Goal: Task Accomplishment & Management: Manage account settings

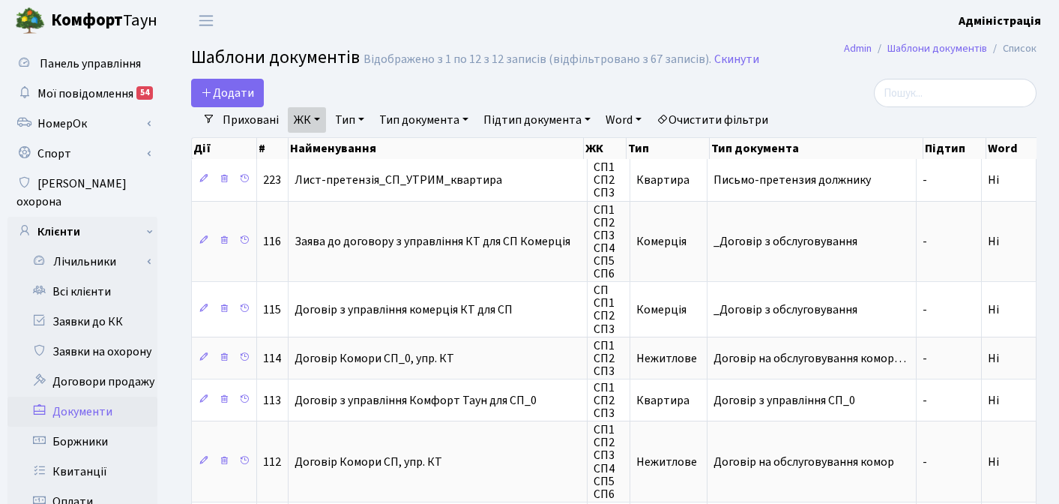
select select "25"
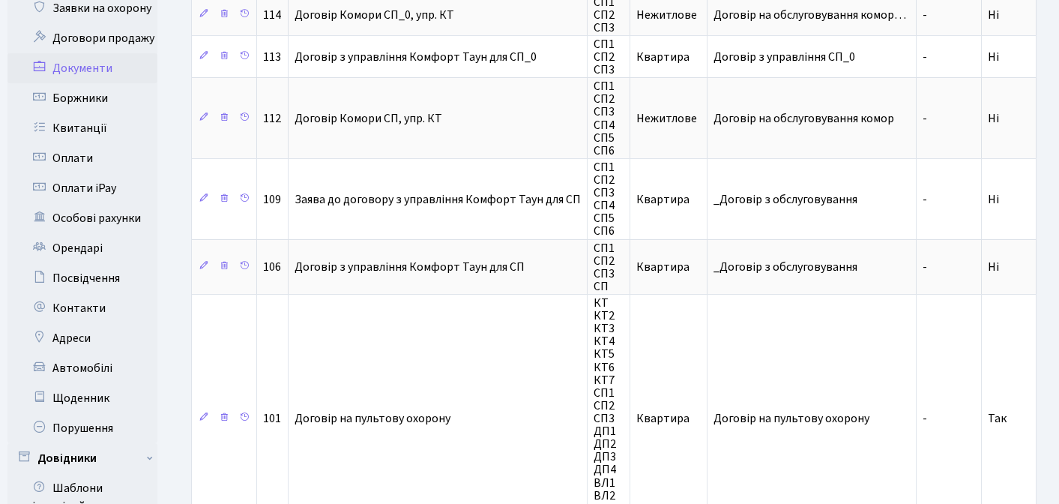
scroll to position [346, 0]
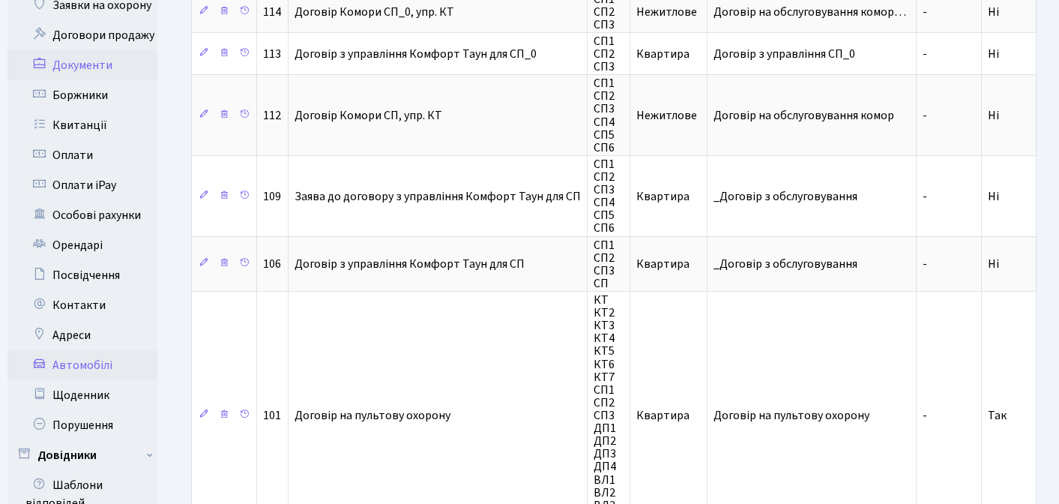
click at [85, 350] on link "Автомобілі" at bounding box center [82, 365] width 150 height 30
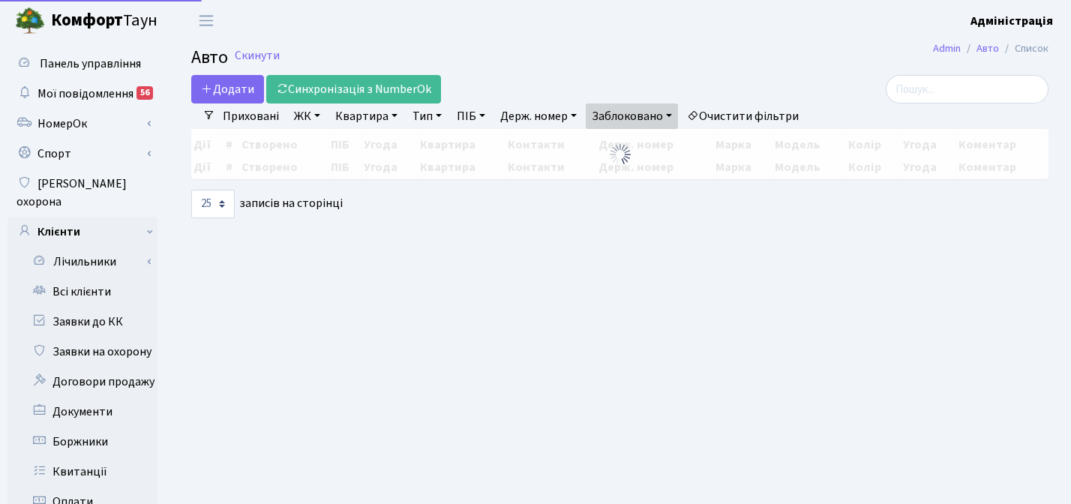
select select "25"
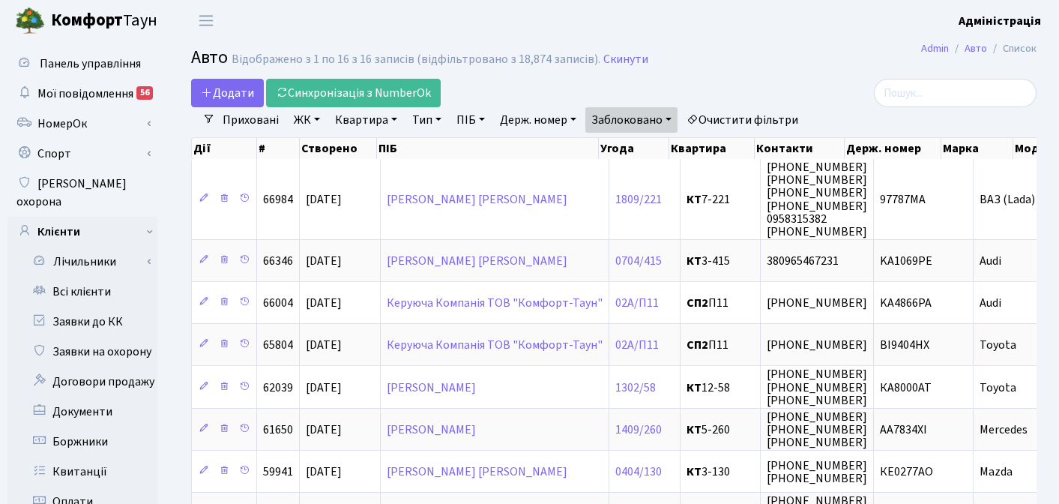
click at [750, 117] on link "Очистити фільтри" at bounding box center [743, 119] width 124 height 25
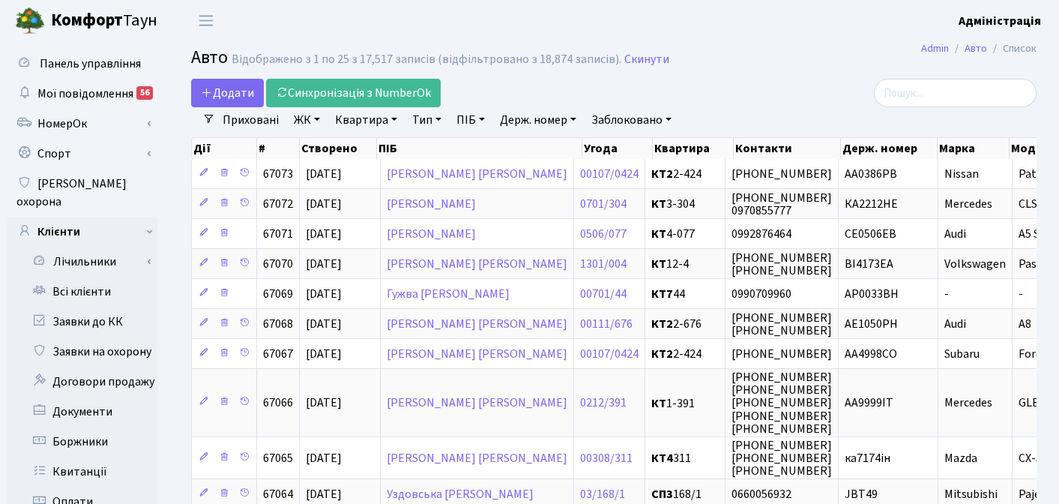
click at [539, 121] on link "Держ. номер" at bounding box center [538, 119] width 88 height 25
click at [759, 87] on div at bounding box center [903, 93] width 289 height 28
click at [532, 118] on link "Держ. номер" at bounding box center [538, 119] width 88 height 25
paste input "1106"
type input "1106"
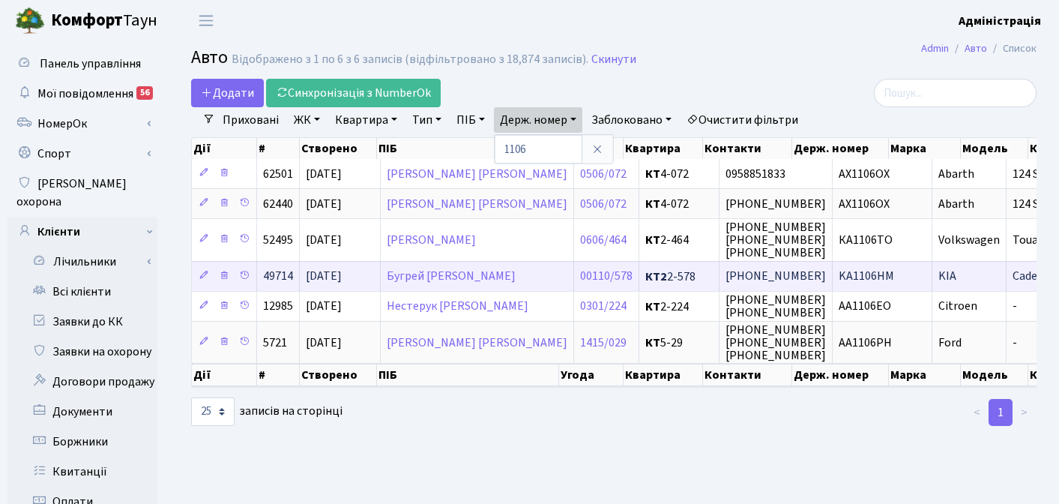
click at [839, 274] on span "KA1106HM" at bounding box center [866, 276] width 55 height 16
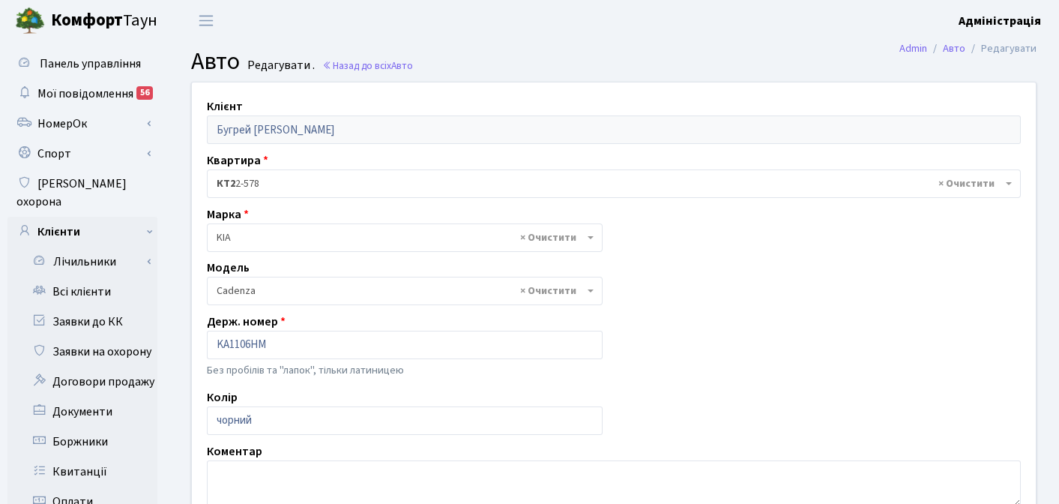
select select "4138"
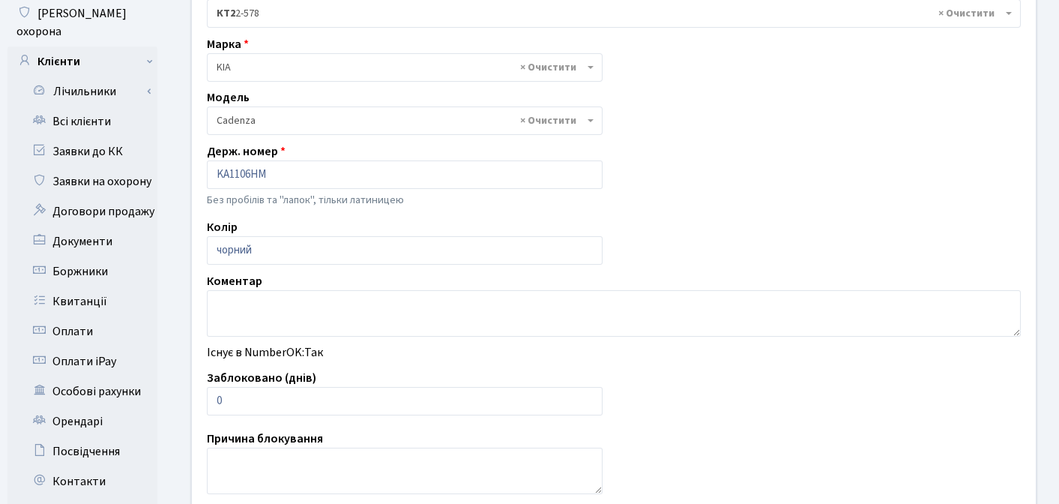
scroll to position [255, 0]
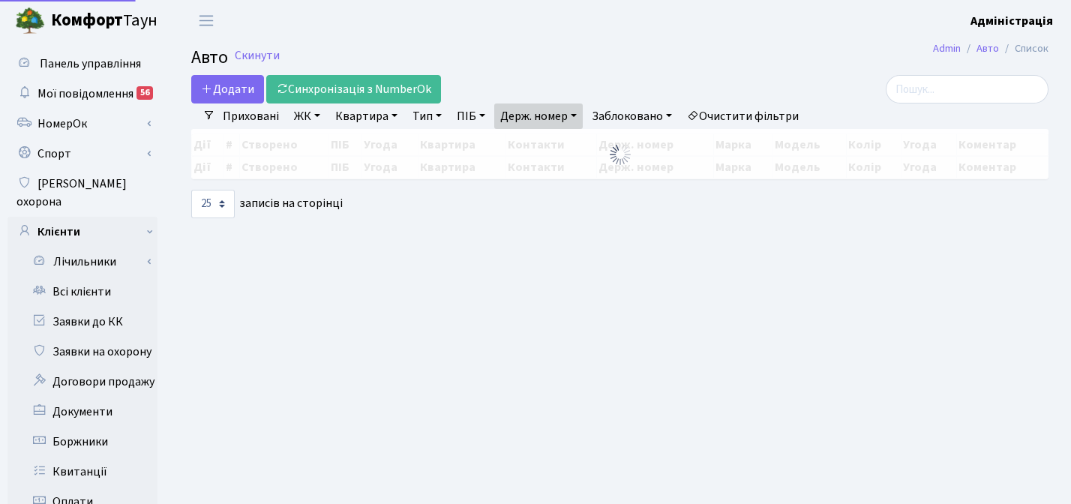
select select "25"
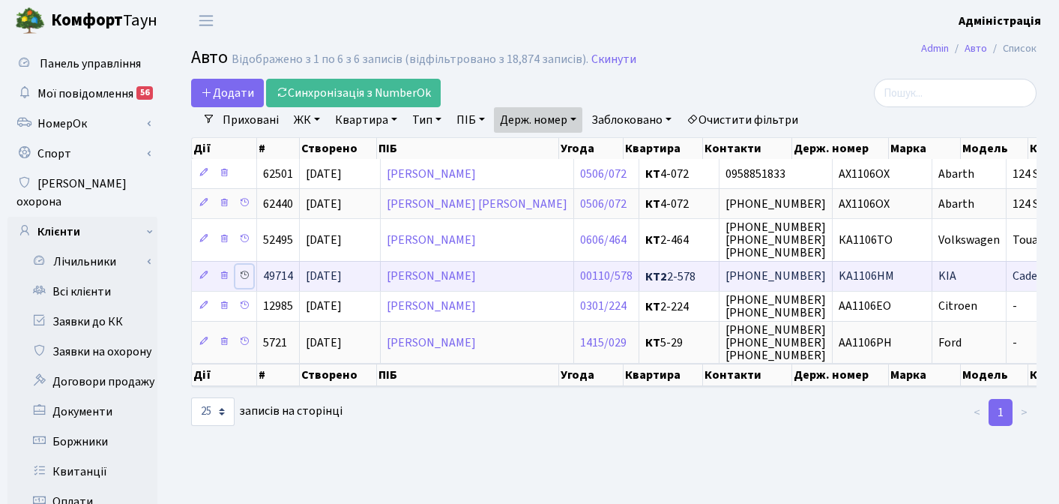
click at [242, 275] on icon at bounding box center [244, 275] width 10 height 10
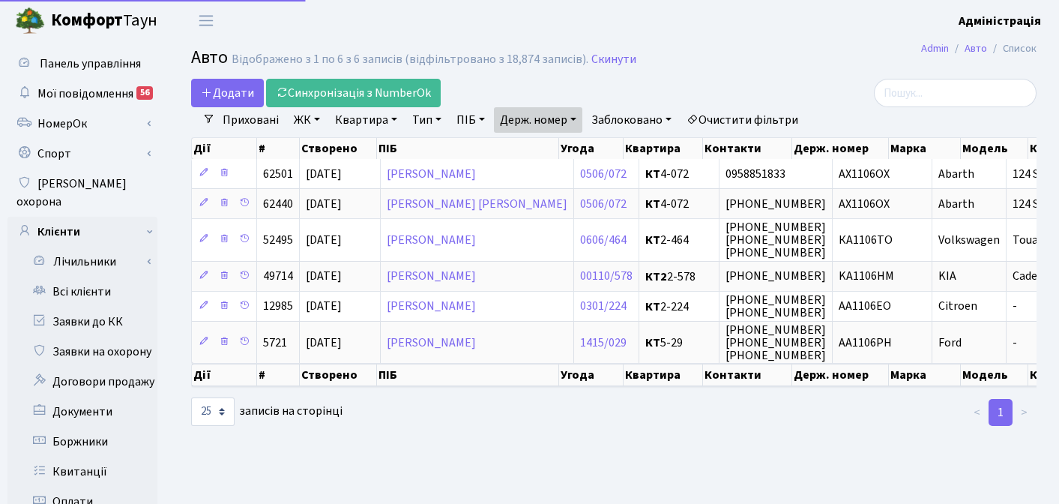
select select "25"
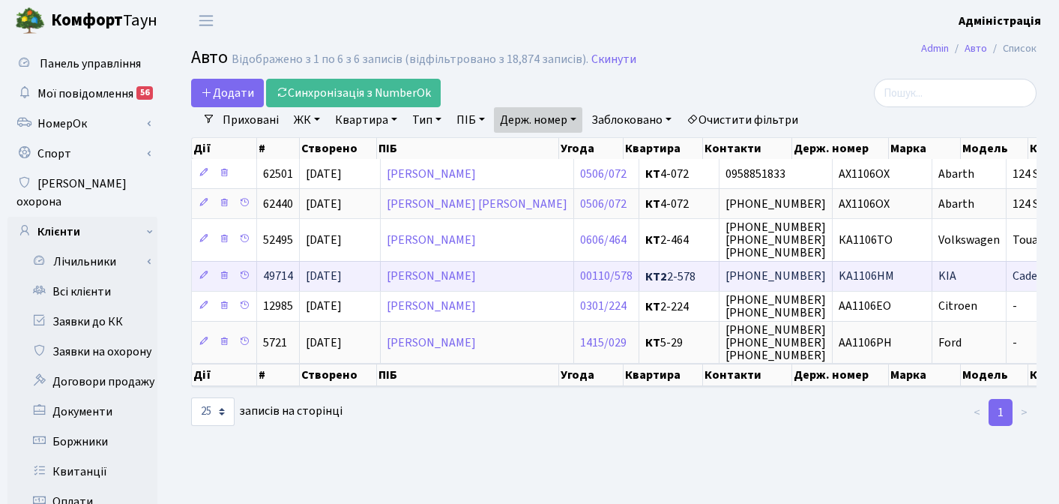
click at [839, 277] on span "KA1106HM" at bounding box center [866, 276] width 55 height 16
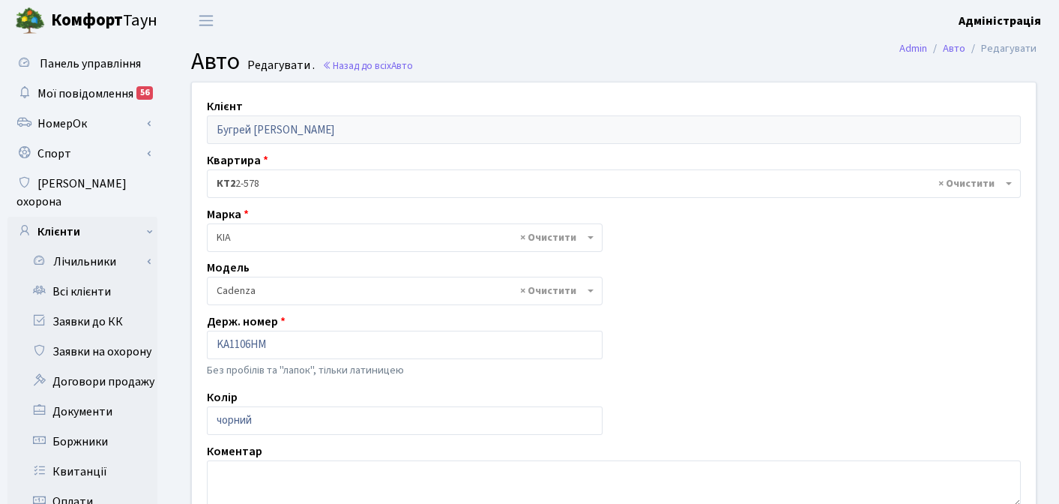
select select "4138"
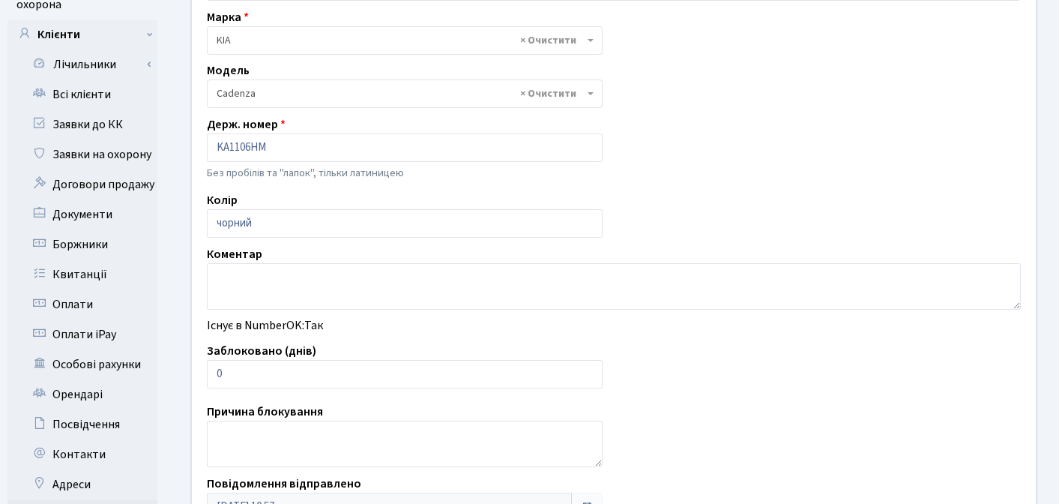
scroll to position [199, 0]
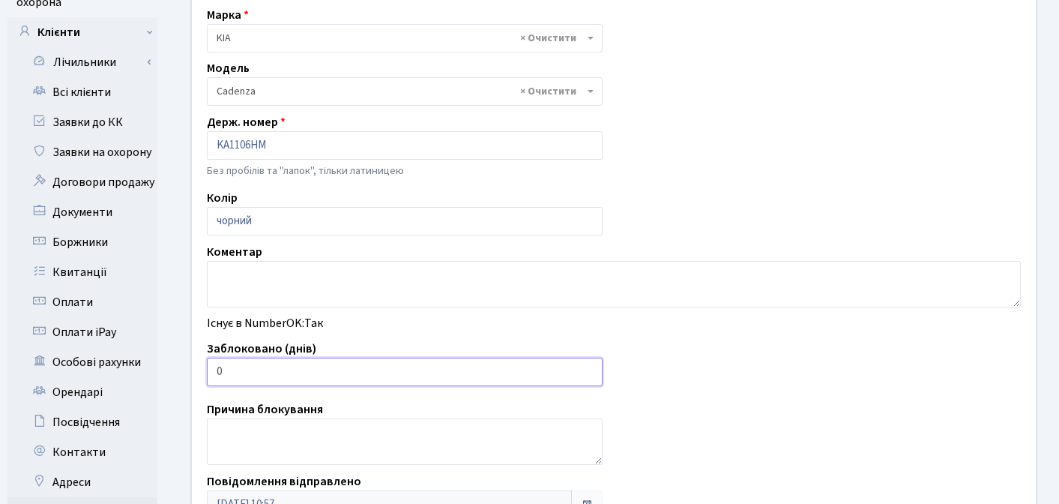
click at [320, 371] on input "0" at bounding box center [405, 372] width 396 height 28
type input "7"
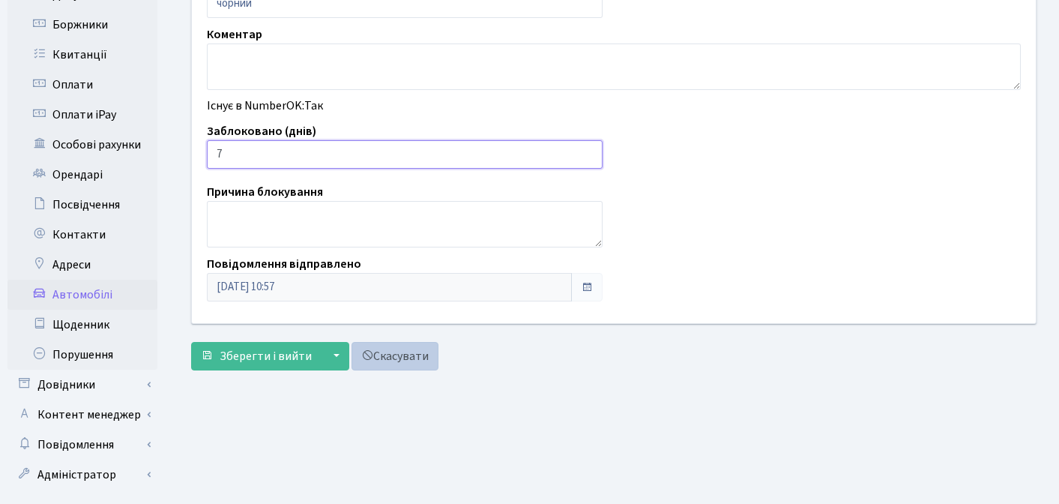
scroll to position [416, 0]
type input "3"
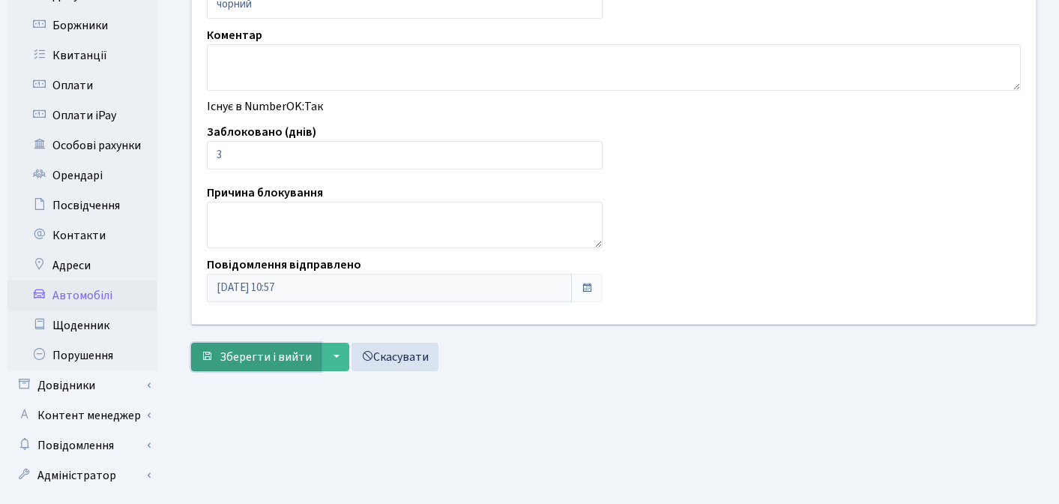
click at [255, 354] on span "Зберегти і вийти" at bounding box center [266, 357] width 92 height 16
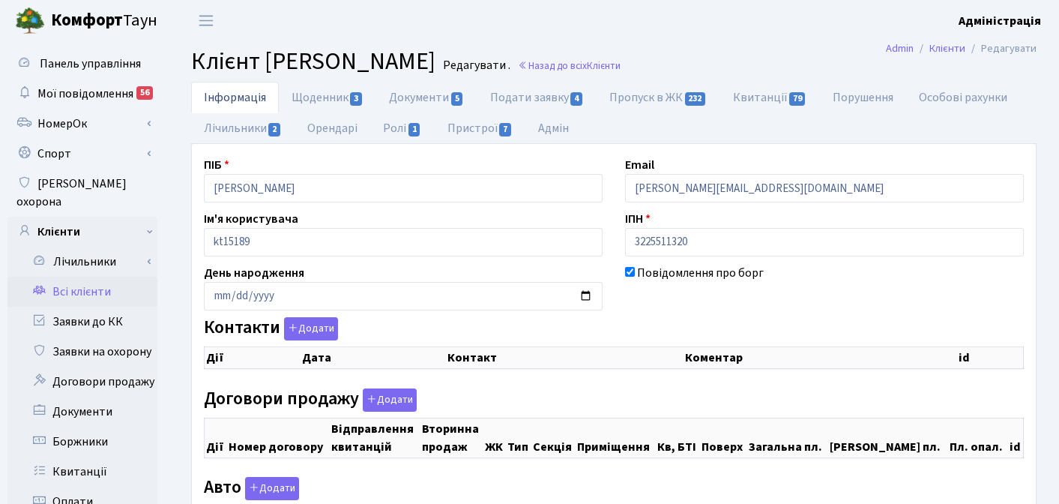
checkbox input "true"
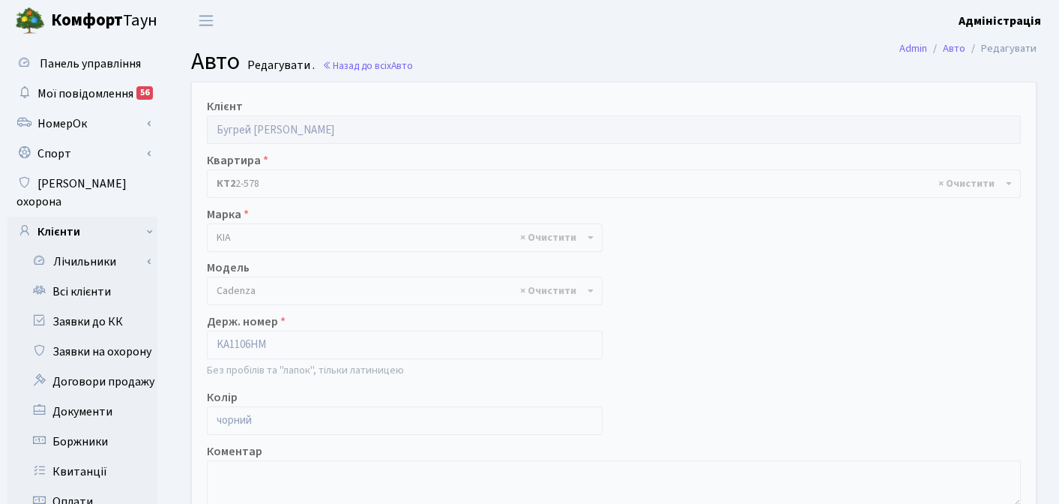
select select "4138"
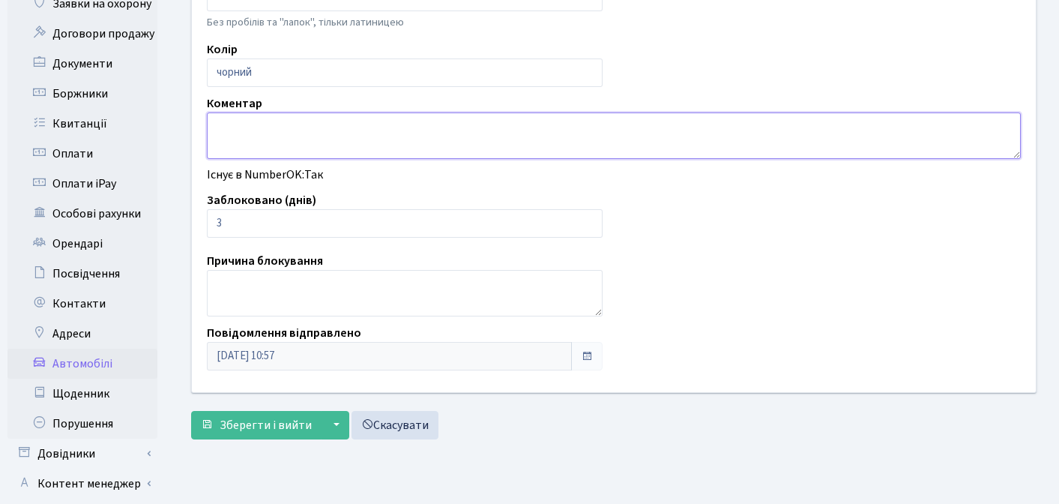
click at [779, 138] on textarea at bounding box center [614, 135] width 814 height 46
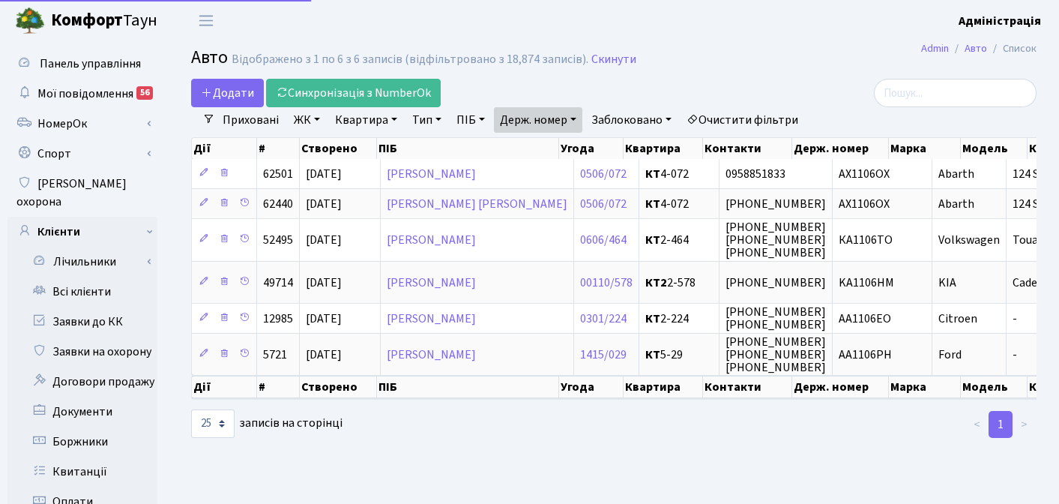
select select "25"
click at [560, 123] on link "Держ. номер" at bounding box center [538, 119] width 88 height 25
paste input "5410"
type input "5410"
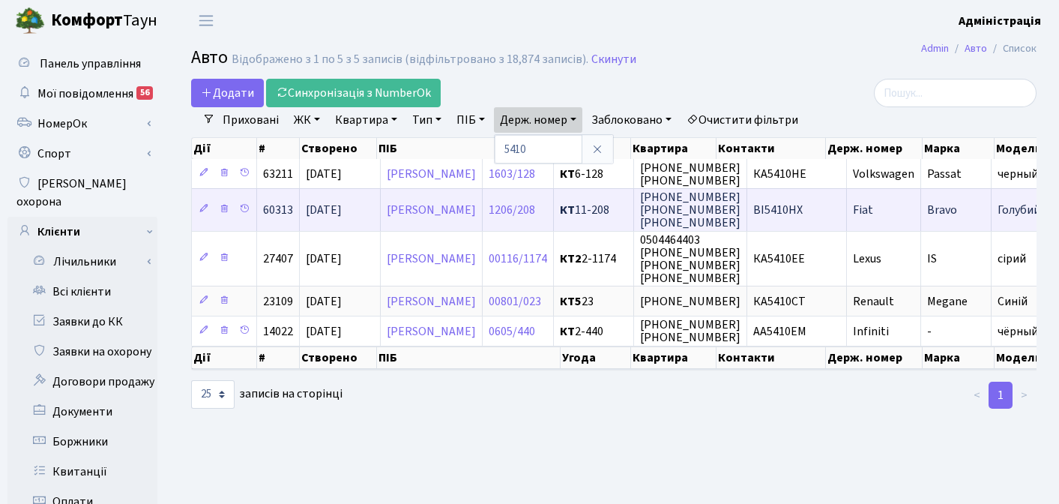
click at [803, 210] on span "BI5410НХ" at bounding box center [778, 210] width 49 height 16
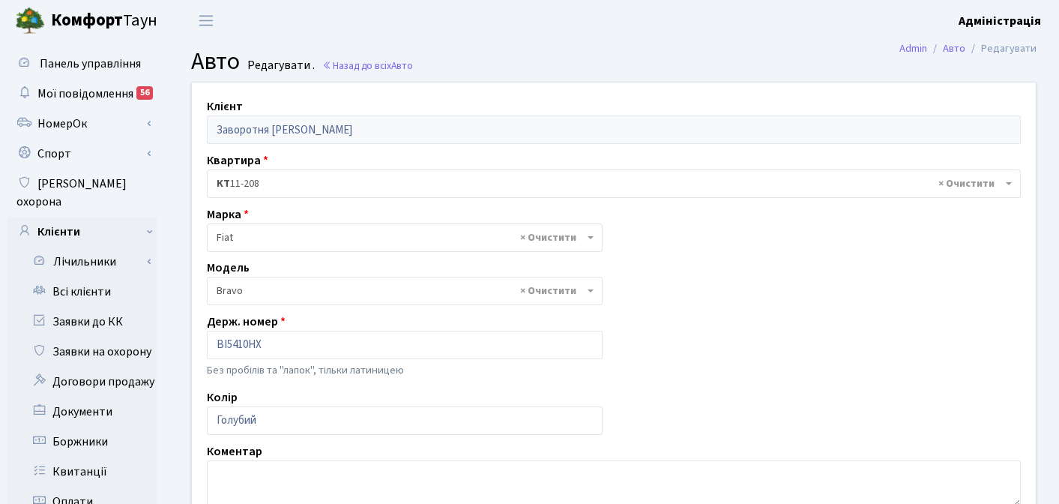
select select "695"
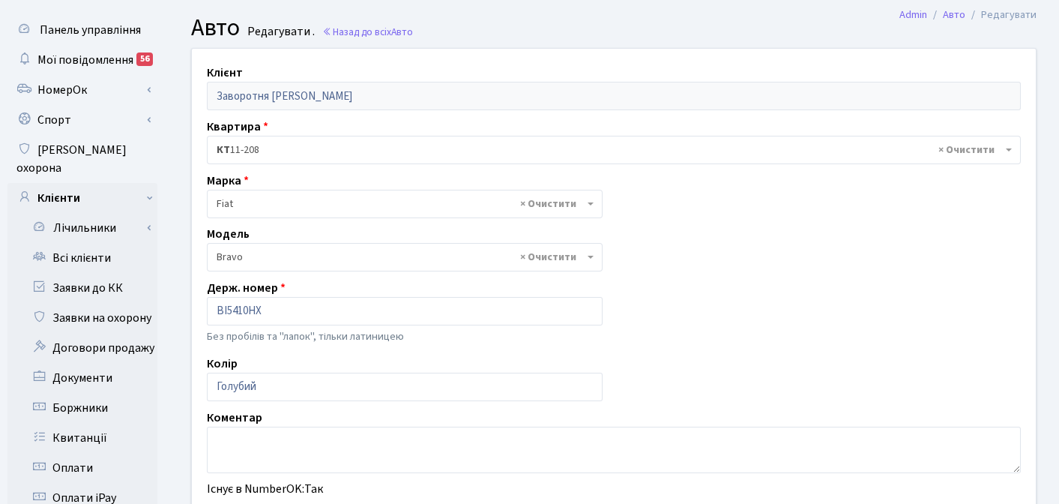
scroll to position [222, 0]
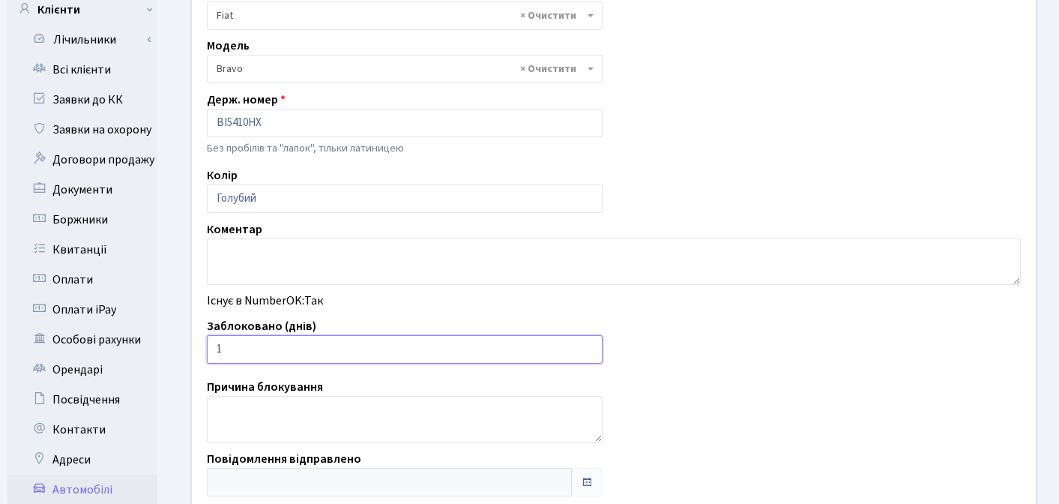
type input "1"
click at [588, 344] on input "1" at bounding box center [405, 349] width 396 height 28
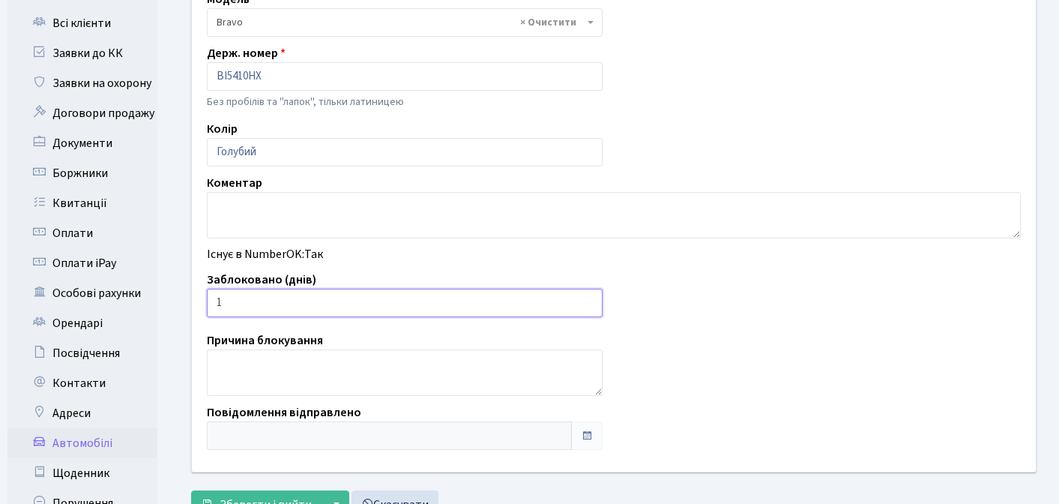
scroll to position [365, 0]
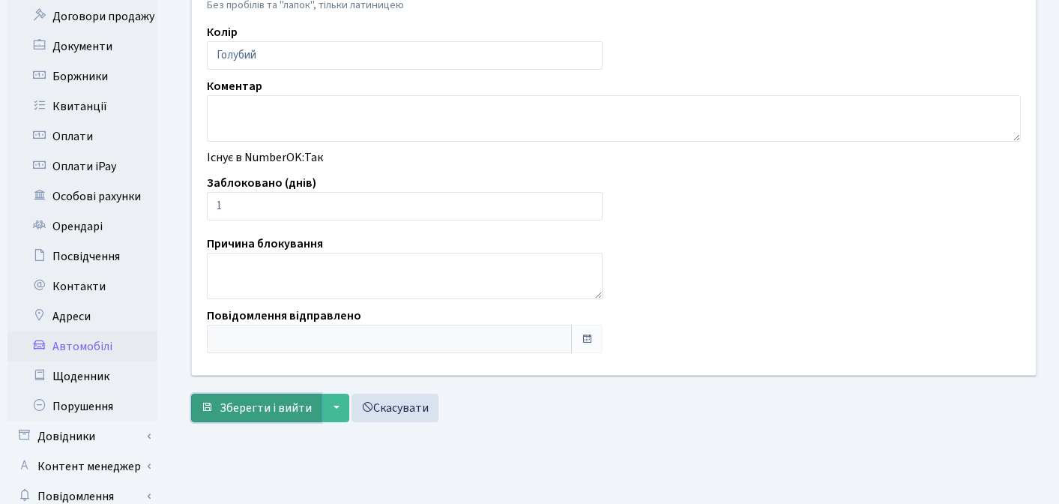
click at [250, 418] on button "Зберегти і вийти" at bounding box center [256, 408] width 130 height 28
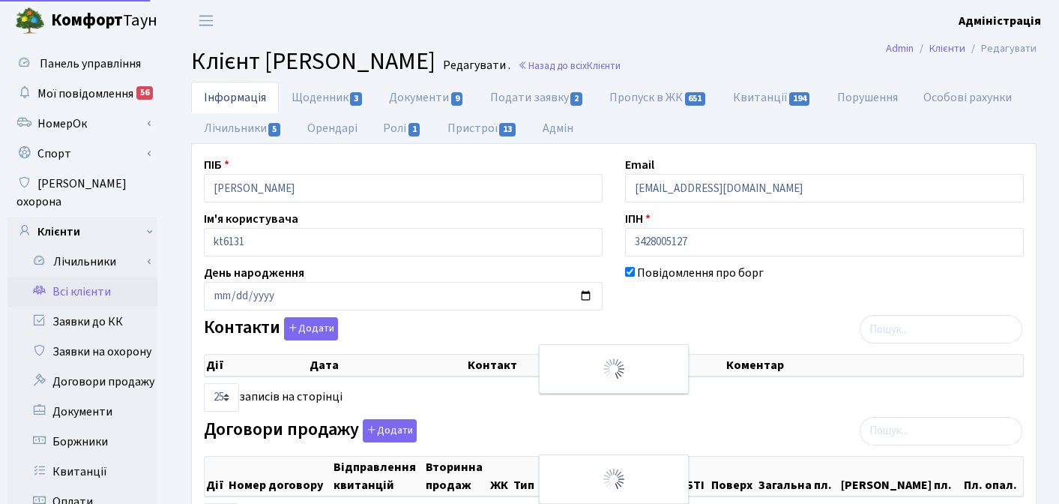
select select "25"
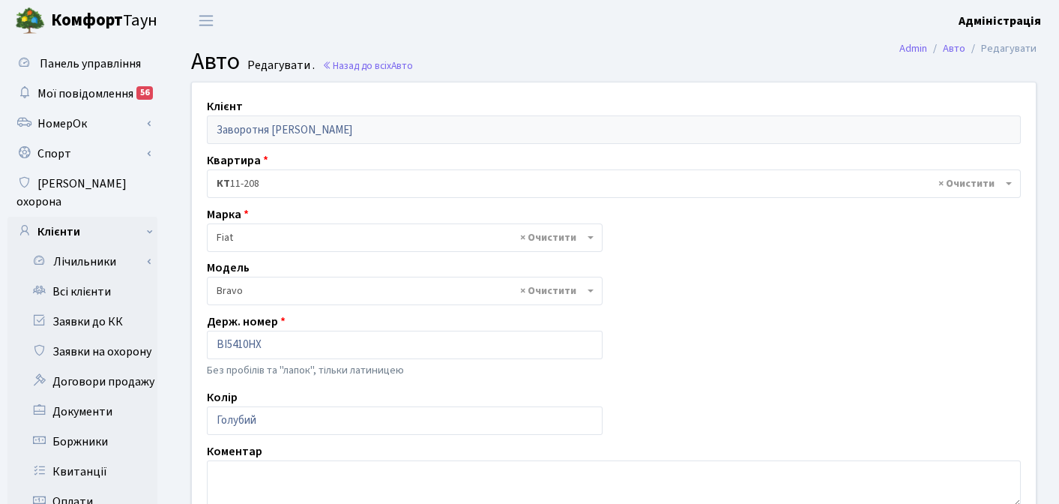
select select "695"
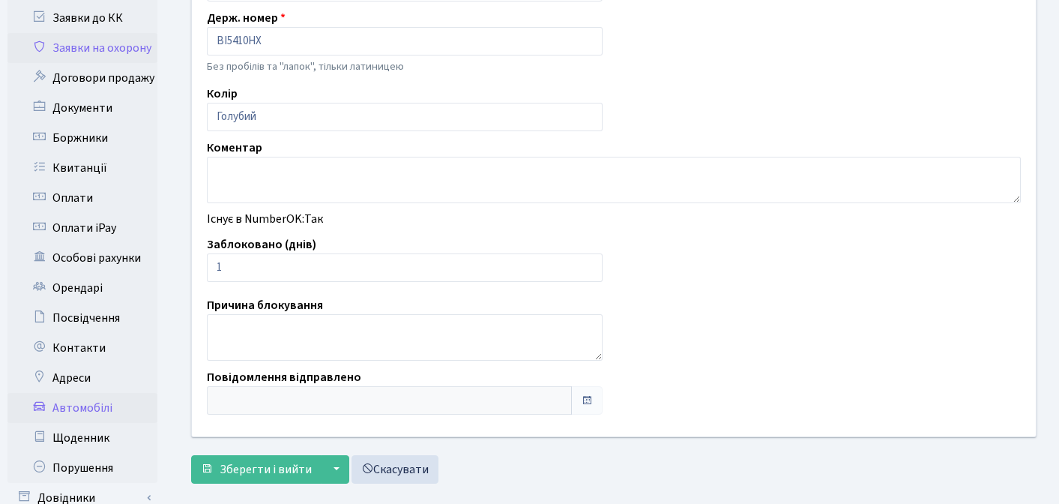
scroll to position [269, 0]
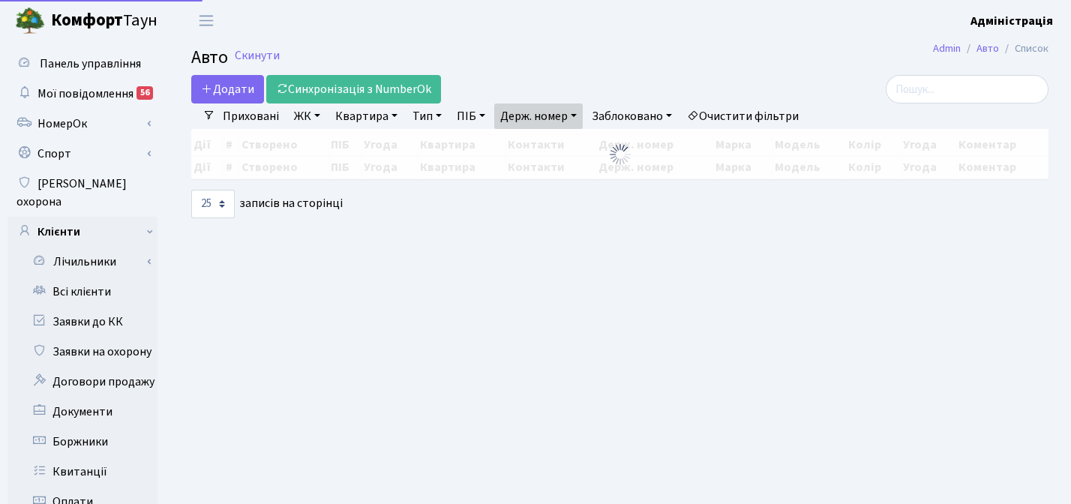
select select "25"
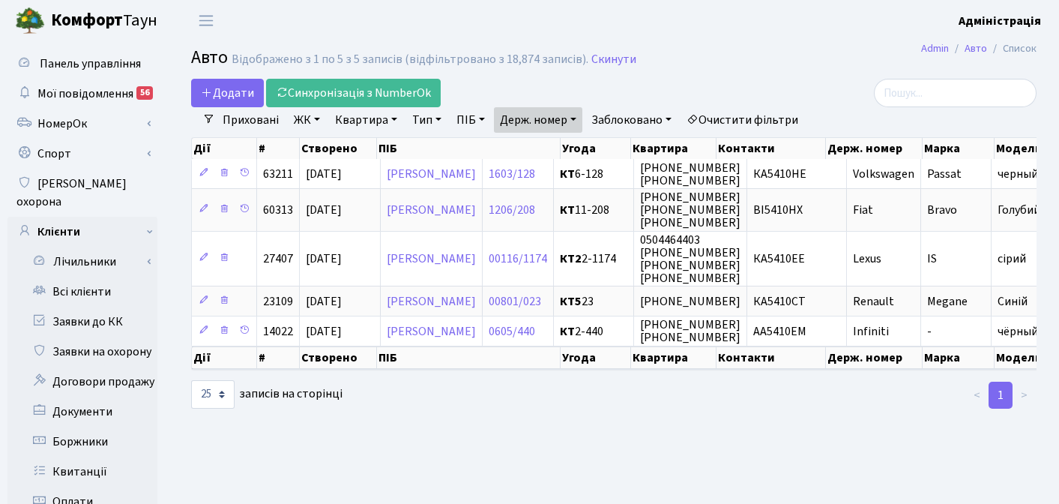
click at [568, 116] on link "Держ. номер" at bounding box center [538, 119] width 88 height 25
paste input "9999"
type input "9999"
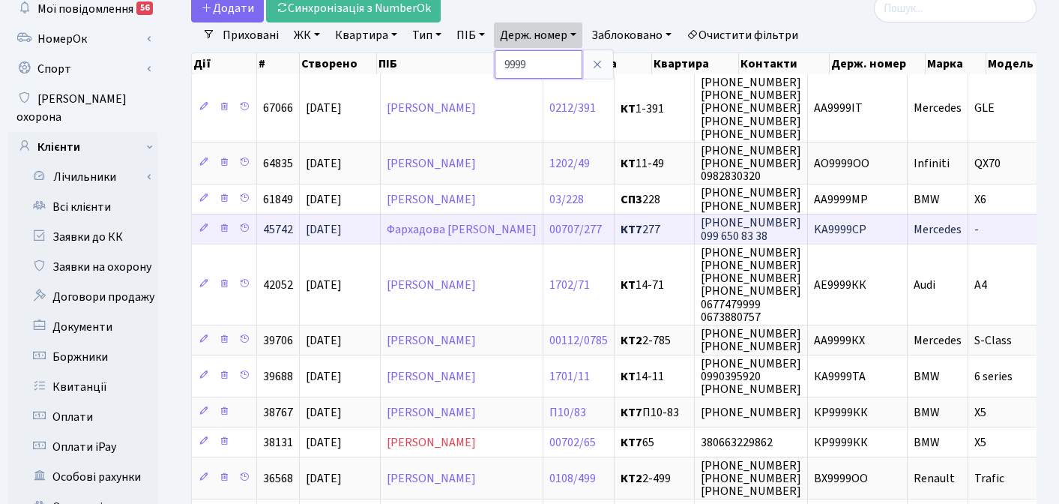
scroll to position [86, 0]
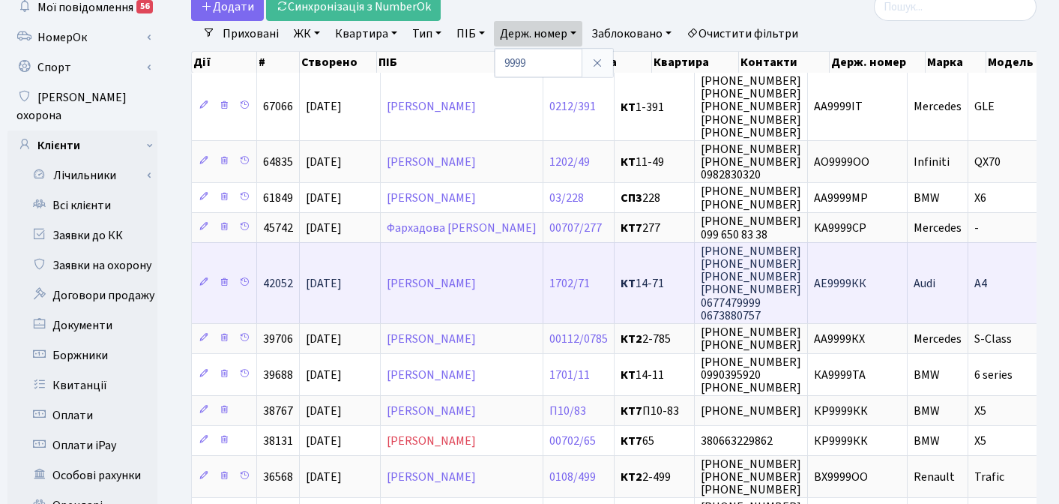
click at [871, 294] on td "АЕ9999КК" at bounding box center [858, 282] width 100 height 81
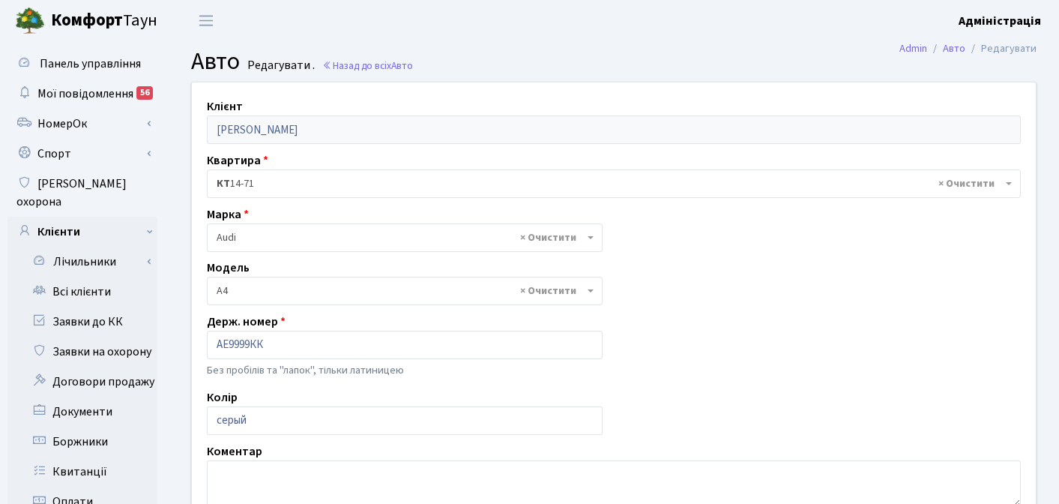
select select "155"
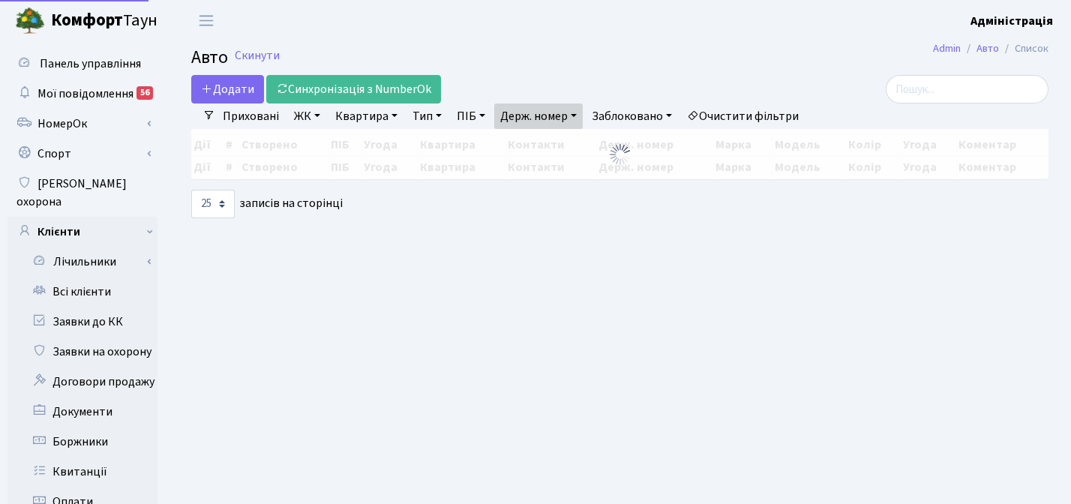
select select "25"
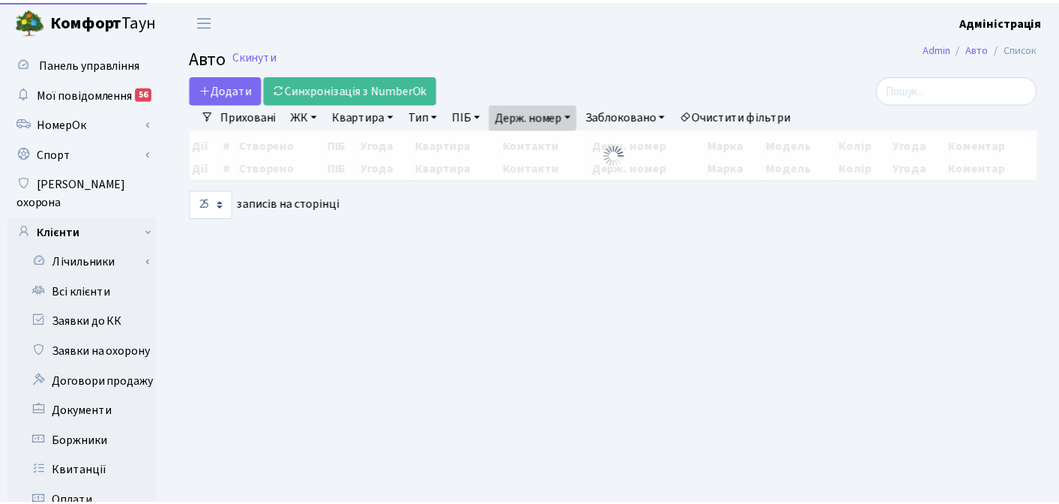
scroll to position [86, 0]
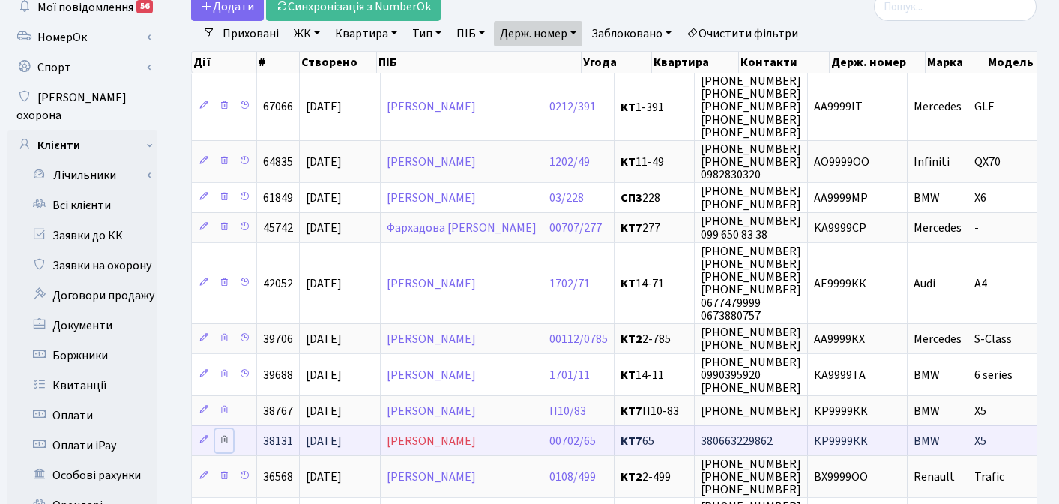
click at [222, 437] on icon at bounding box center [224, 439] width 10 height 10
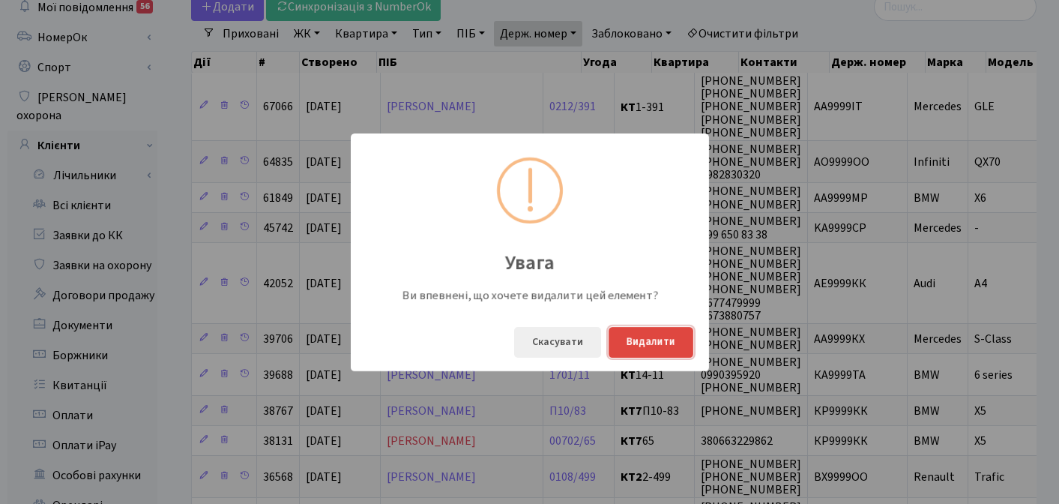
click at [649, 337] on button "Видалити" at bounding box center [651, 342] width 85 height 31
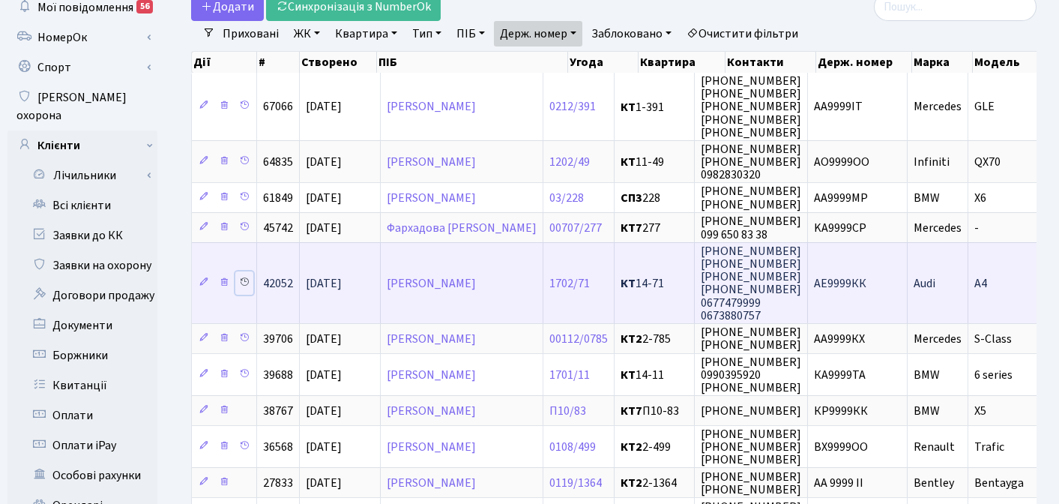
click at [241, 280] on icon at bounding box center [244, 282] width 10 height 10
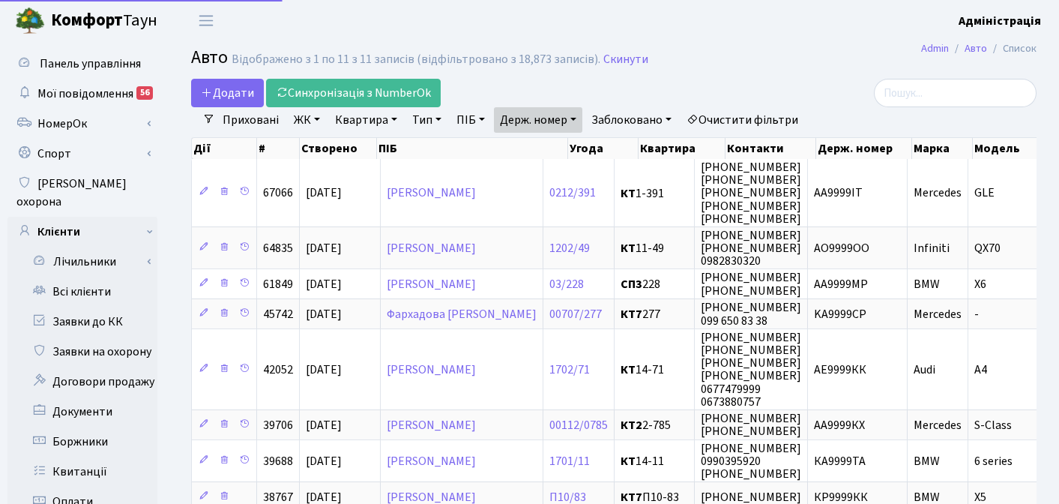
select select "25"
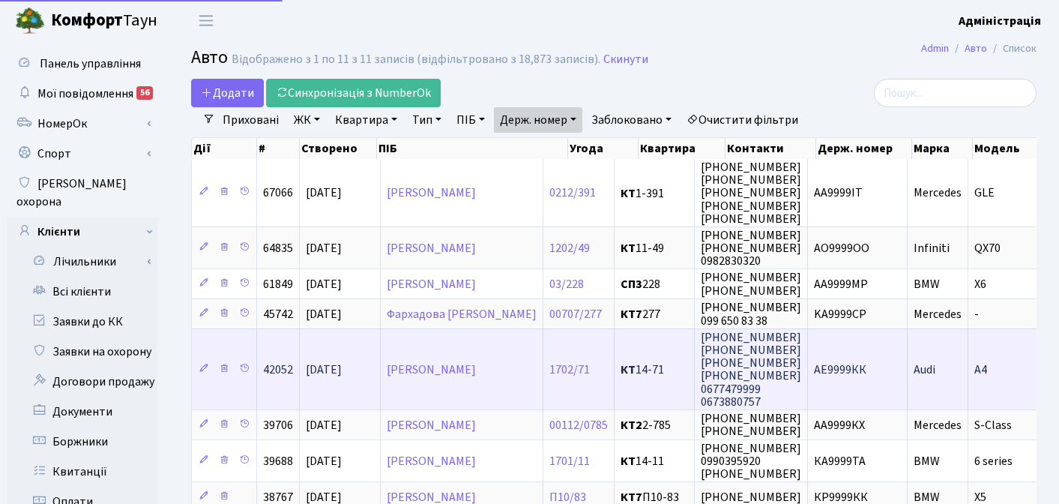
scroll to position [86, 0]
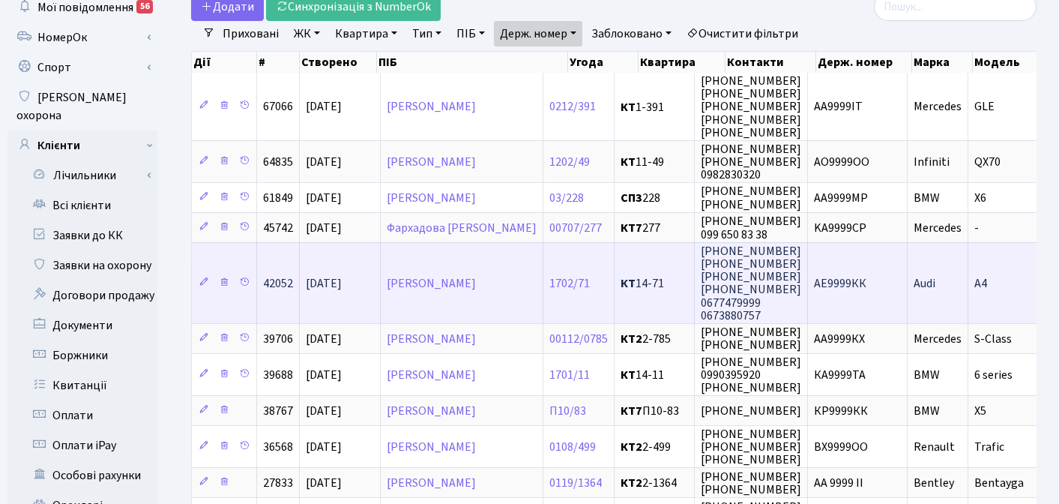
click at [936, 289] on span "Audi" at bounding box center [925, 283] width 22 height 16
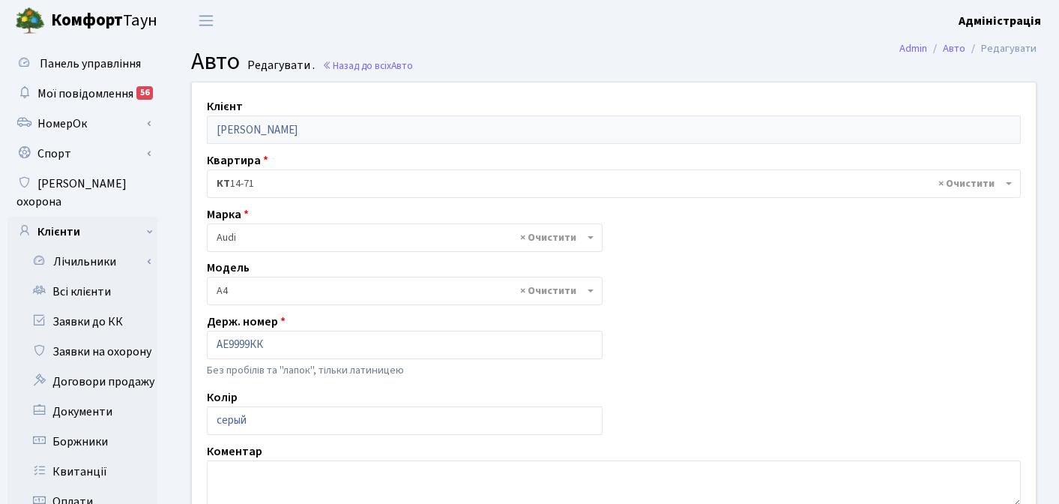
select select "155"
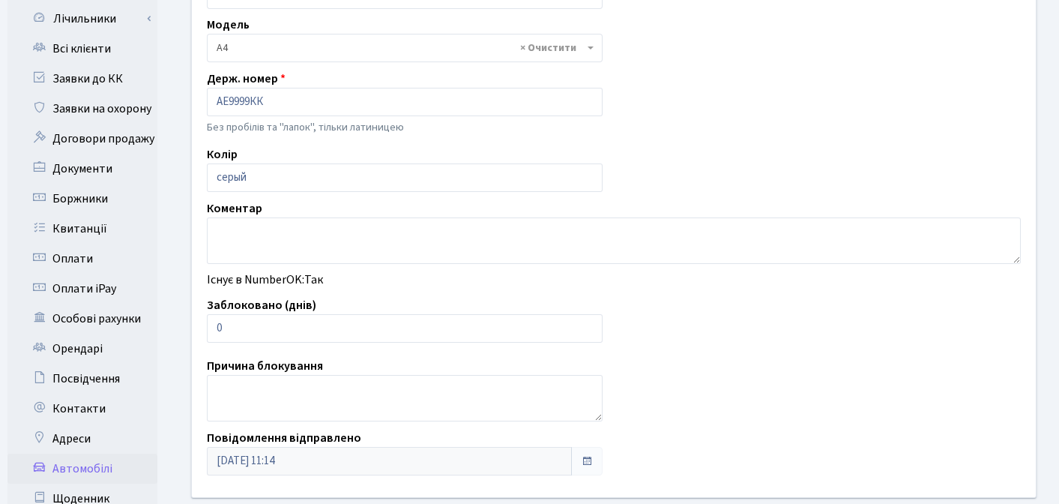
scroll to position [264, 0]
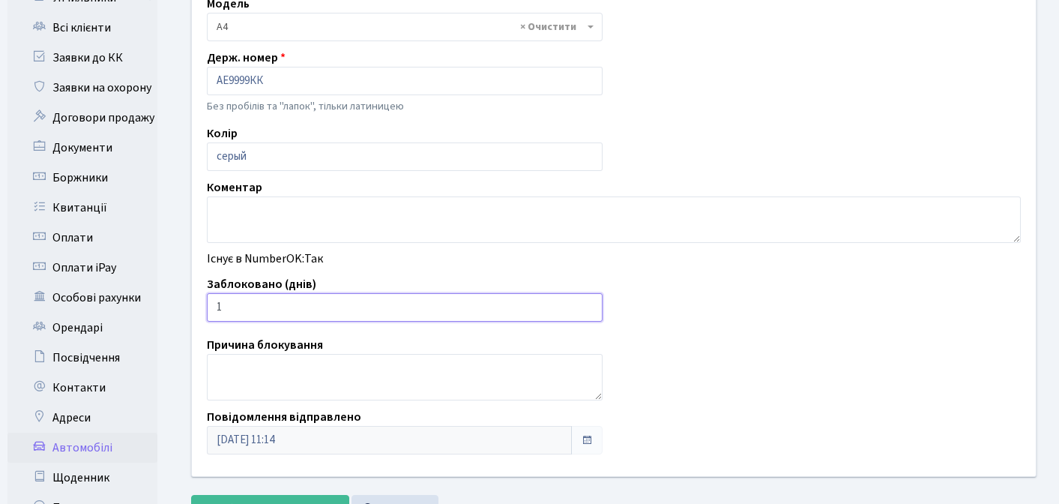
click at [589, 304] on input "1" at bounding box center [405, 307] width 396 height 28
click at [589, 304] on input "2" at bounding box center [405, 307] width 396 height 28
type input "3"
click at [589, 304] on input "3" at bounding box center [405, 307] width 396 height 28
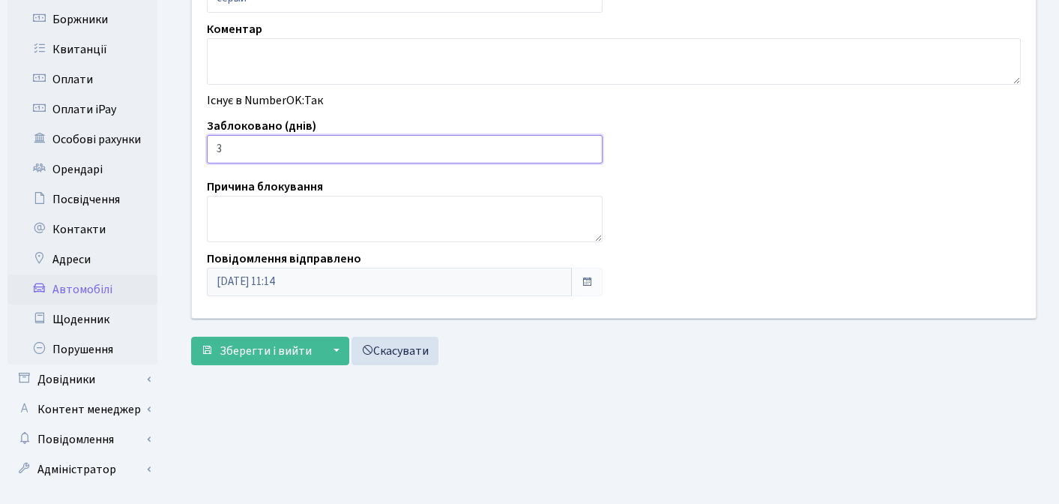
scroll to position [430, 0]
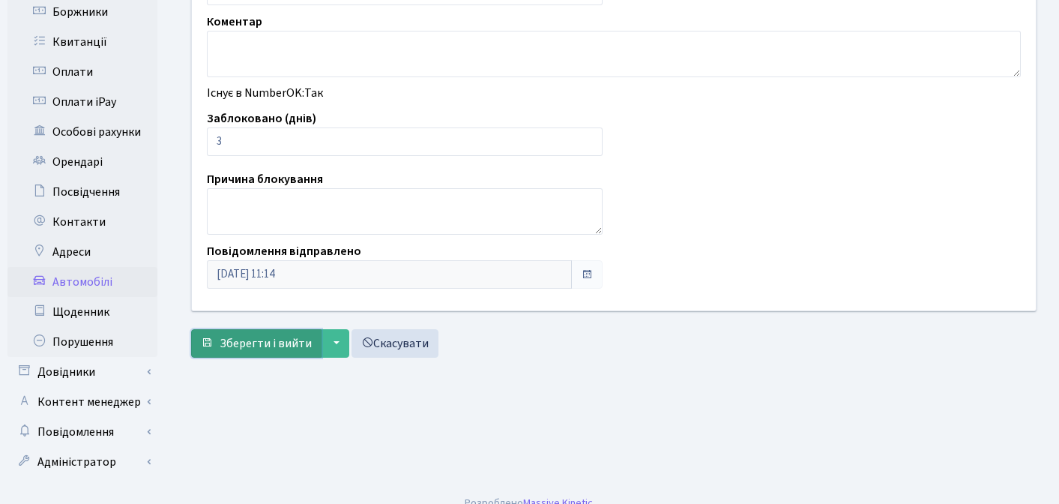
click at [253, 343] on span "Зберегти і вийти" at bounding box center [266, 343] width 92 height 16
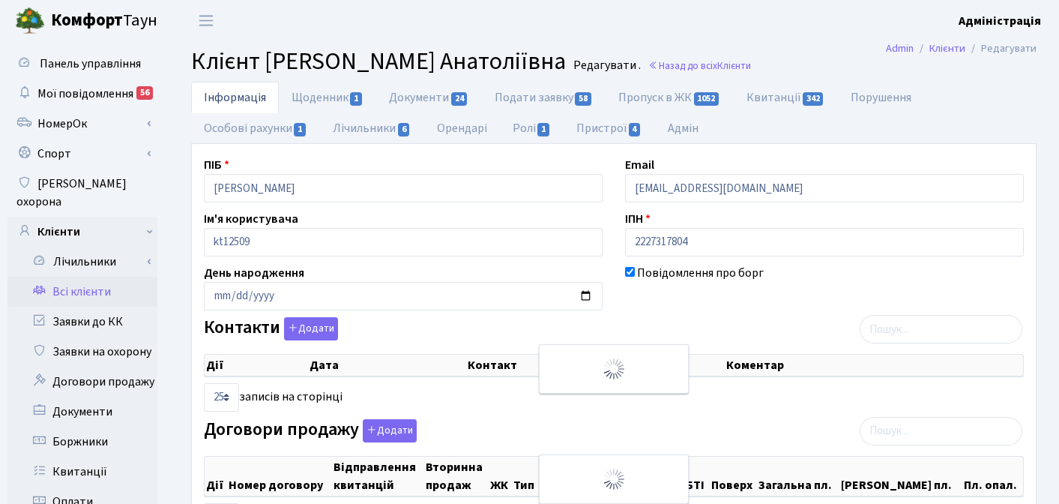
select select "25"
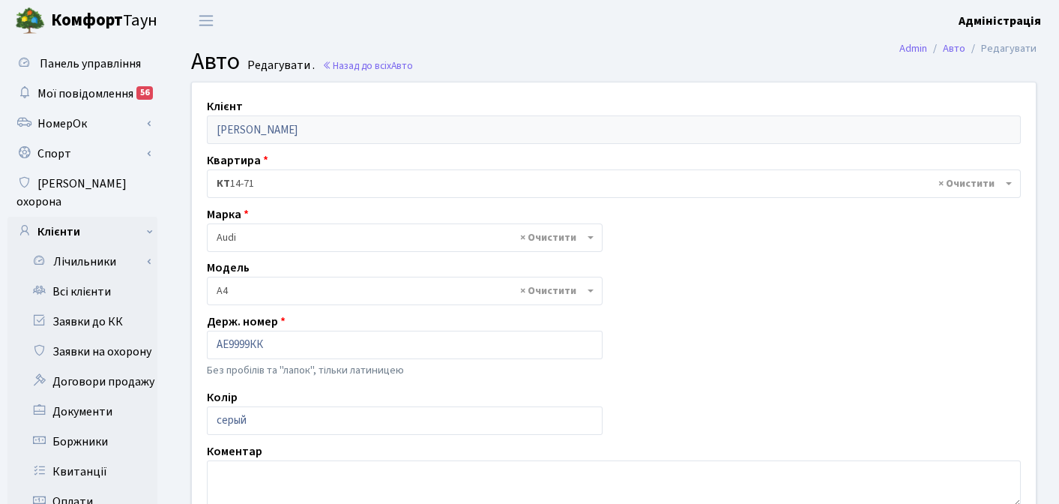
select select "155"
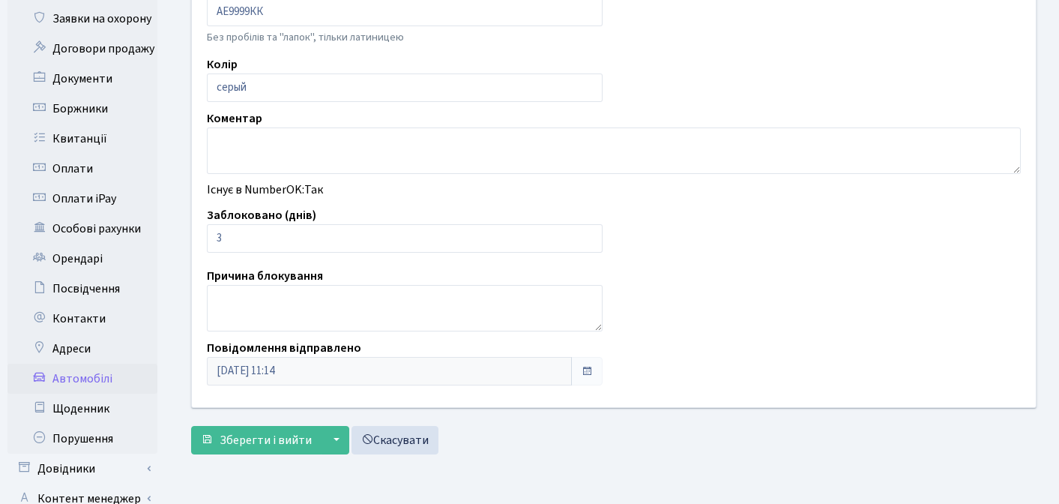
scroll to position [167, 0]
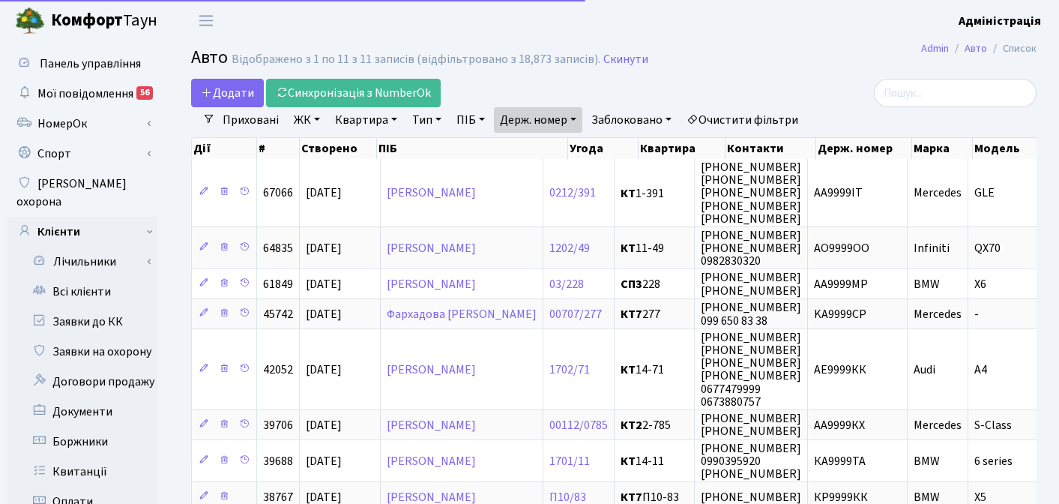
select select "25"
click at [522, 121] on link "Держ. номер" at bounding box center [538, 119] width 88 height 25
click at [675, 92] on div "Додати Синхронізація з NumberOk" at bounding box center [469, 93] width 556 height 28
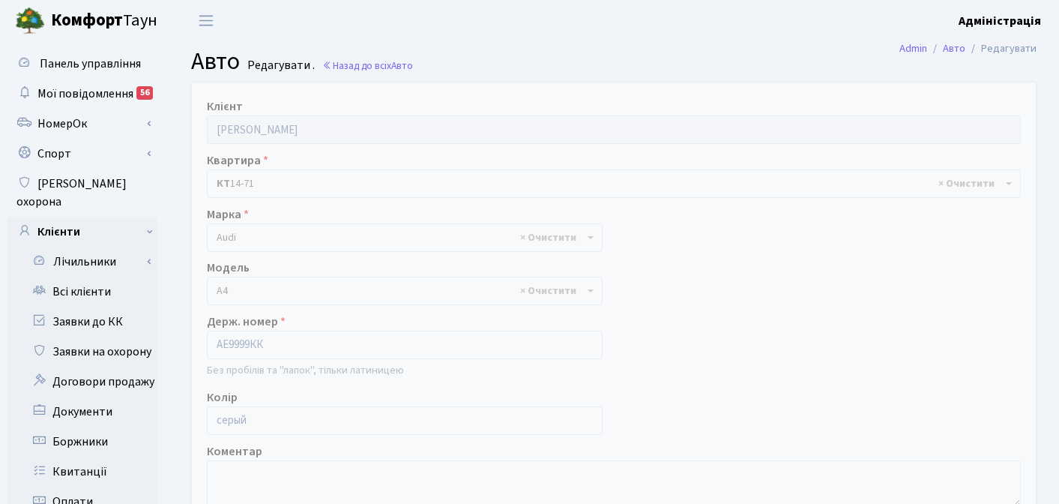
select select "155"
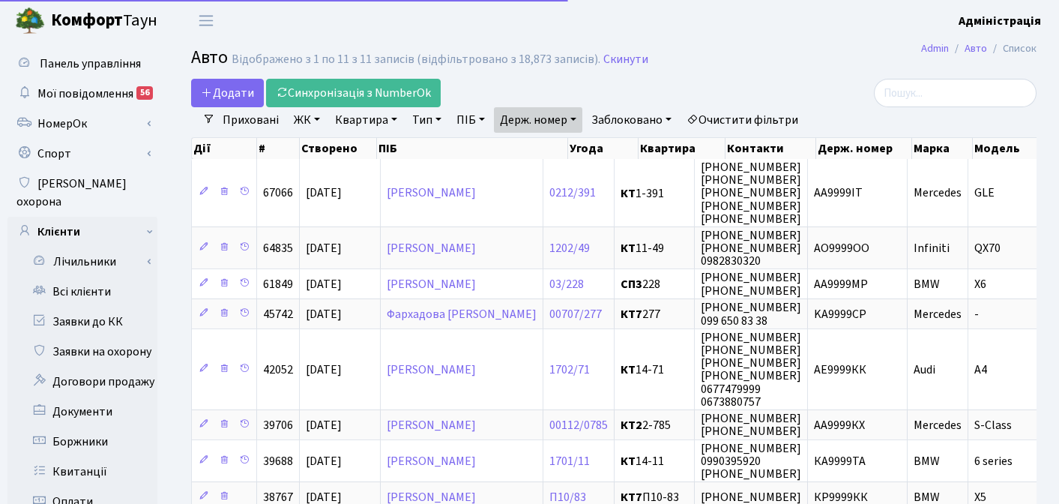
select select "25"
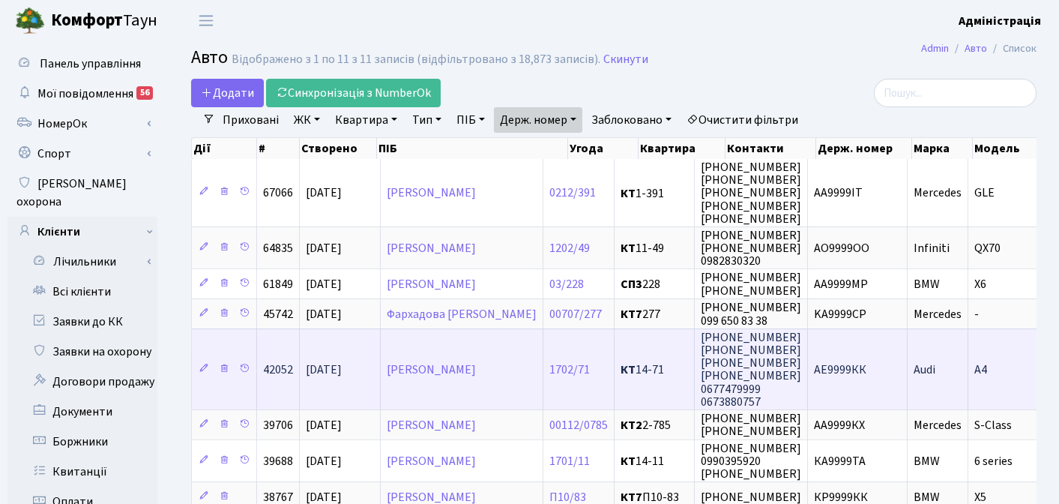
click at [884, 359] on td "АЕ9999КК" at bounding box center [858, 368] width 100 height 81
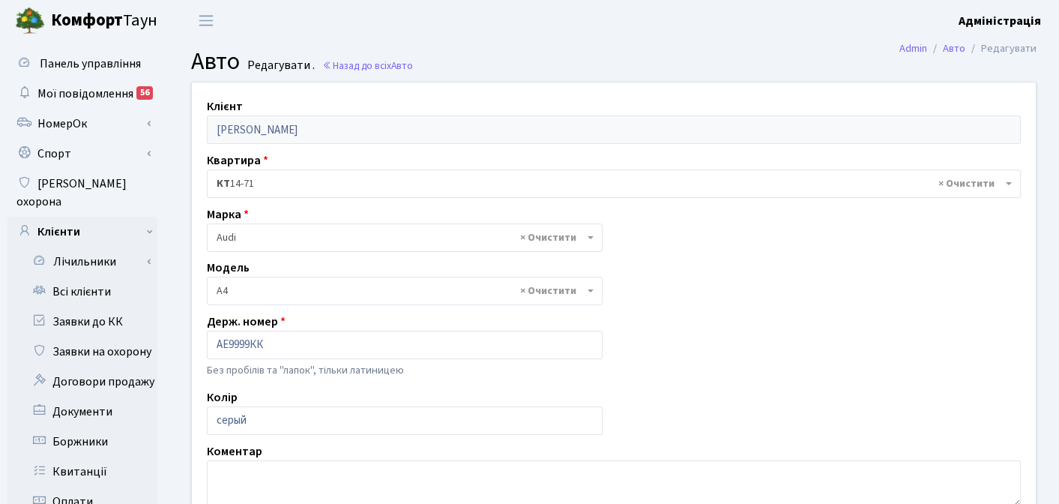
select select "155"
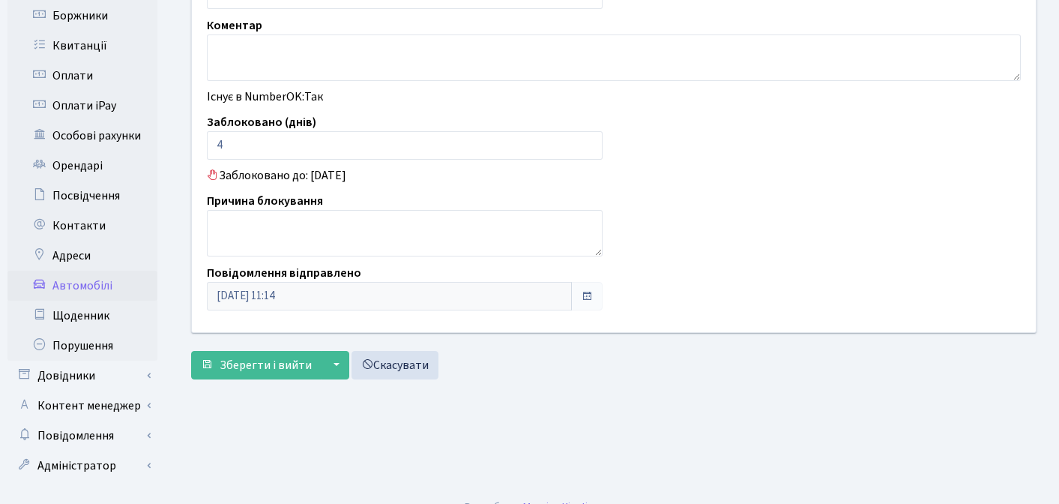
scroll to position [430, 0]
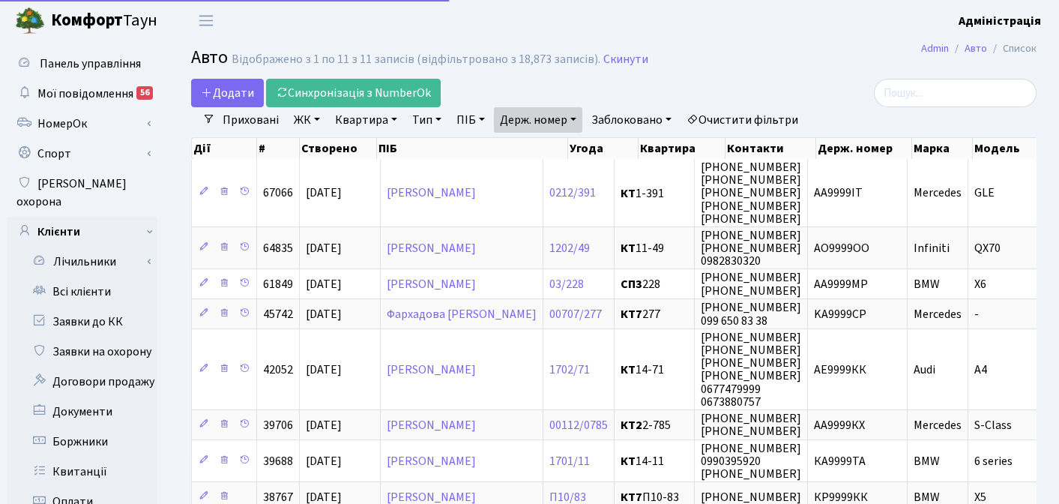
select select "25"
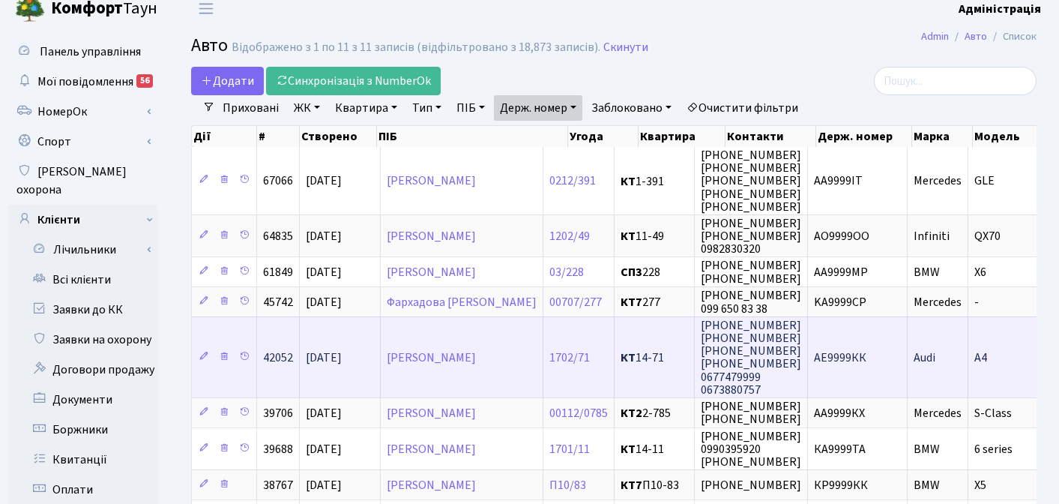
scroll to position [13, 0]
click at [476, 355] on link "[PERSON_NAME]" at bounding box center [431, 357] width 89 height 16
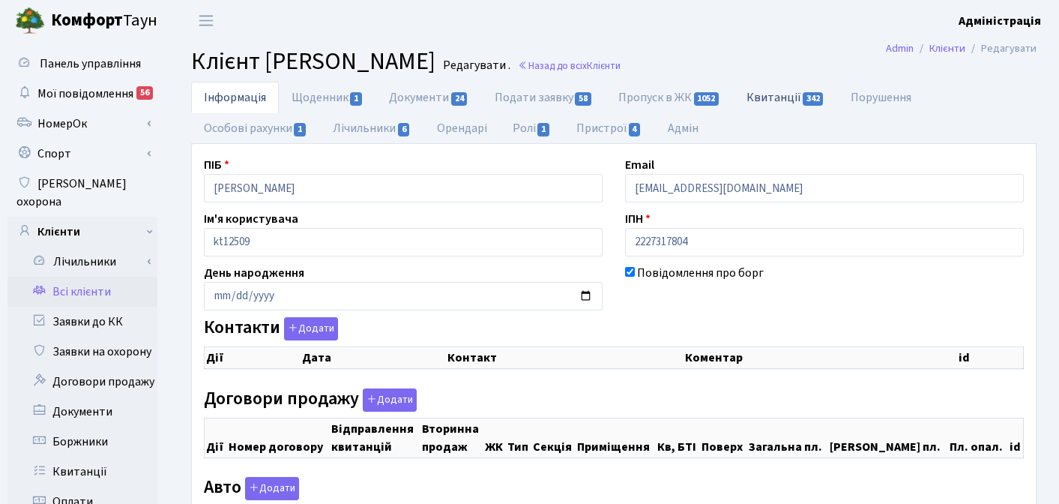
checkbox input "true"
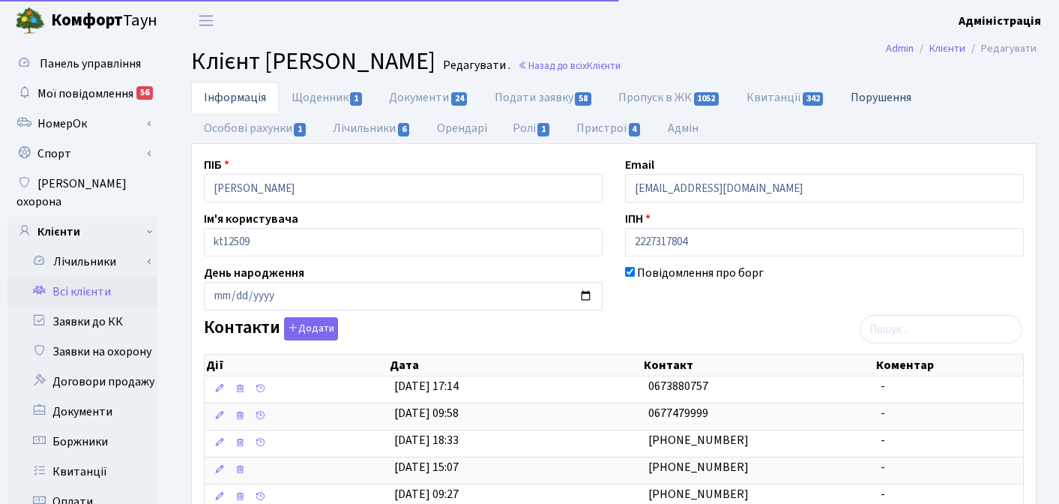
click at [867, 98] on link "Порушення" at bounding box center [881, 97] width 86 height 31
select select "25"
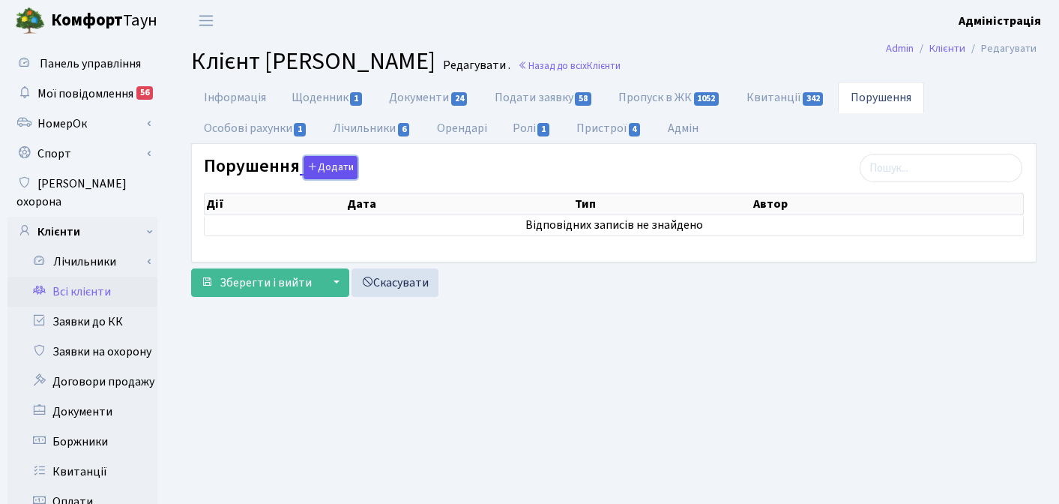
click at [332, 168] on button "Додати" at bounding box center [331, 167] width 54 height 23
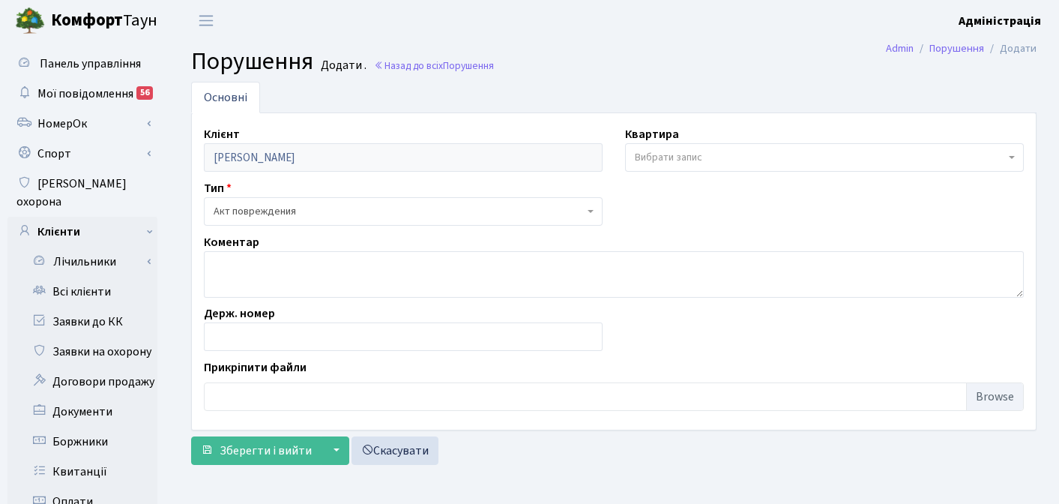
click at [304, 211] on span "Акт повреждения" at bounding box center [399, 211] width 370 height 15
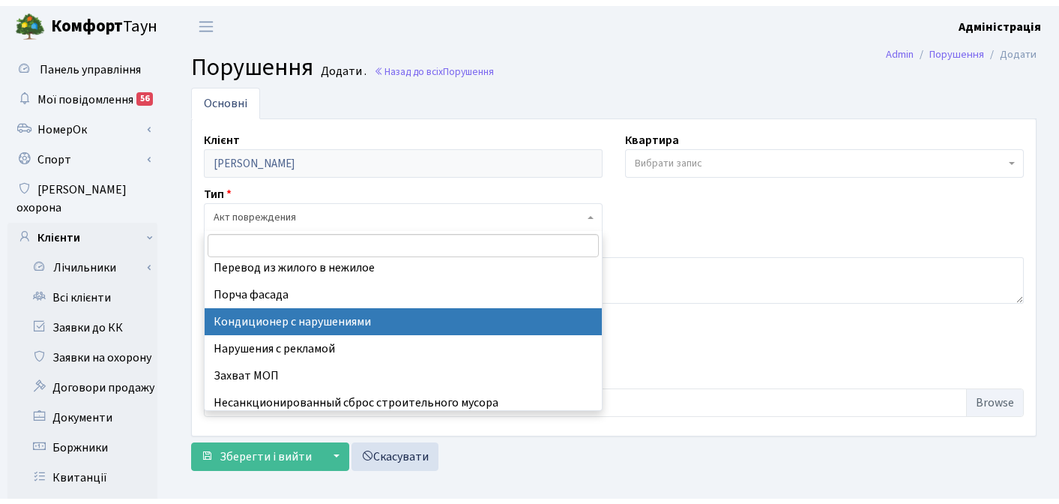
scroll to position [66, 0]
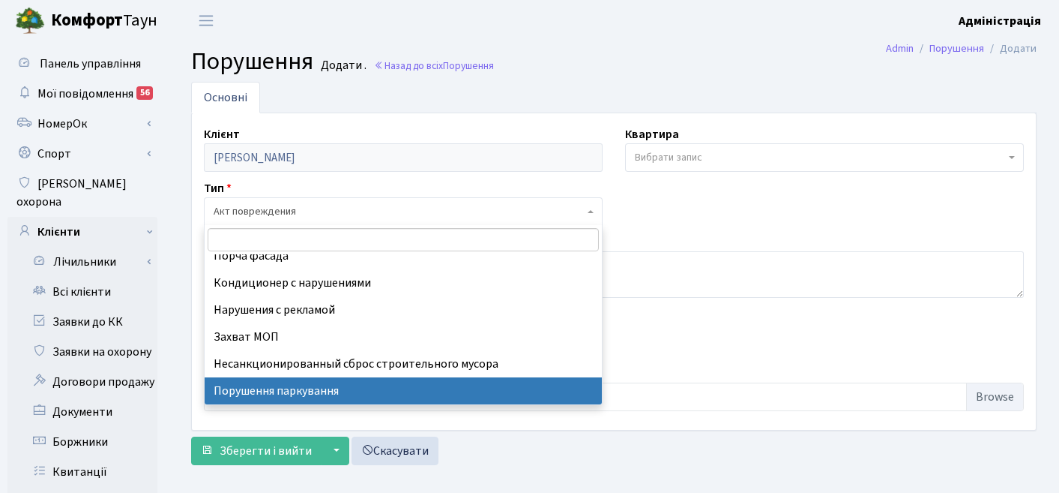
select select "8"
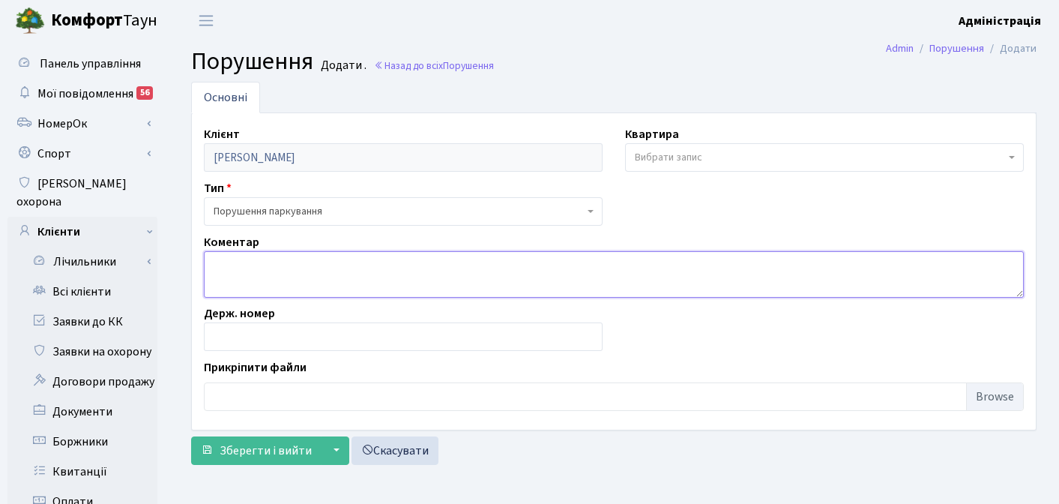
click at [351, 268] on textarea at bounding box center [614, 274] width 820 height 46
type textarea "3 доби"
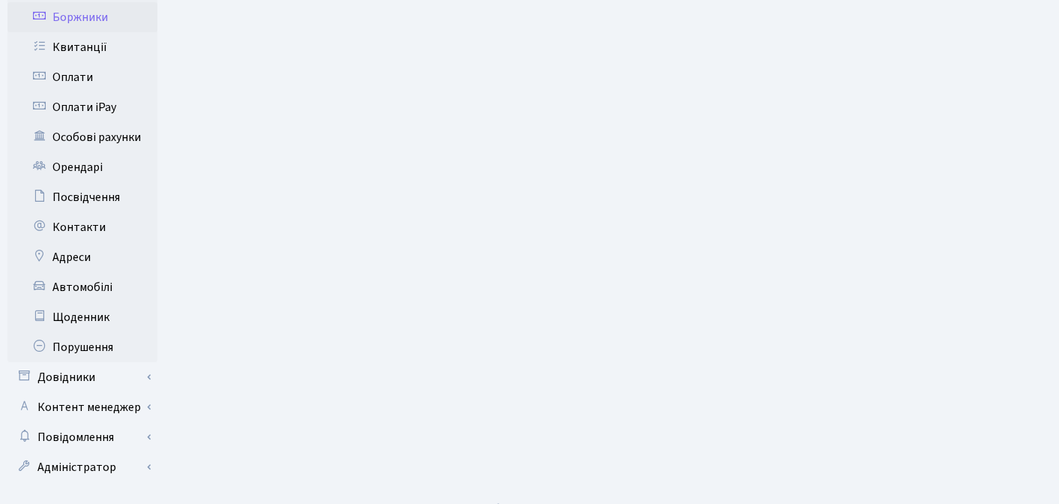
scroll to position [430, 0]
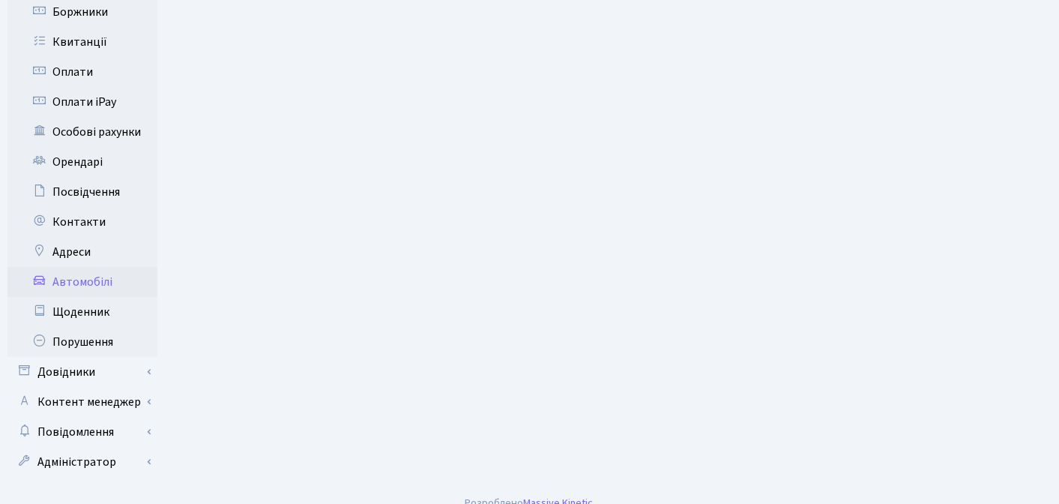
click at [94, 267] on link "Автомобілі" at bounding box center [82, 282] width 150 height 30
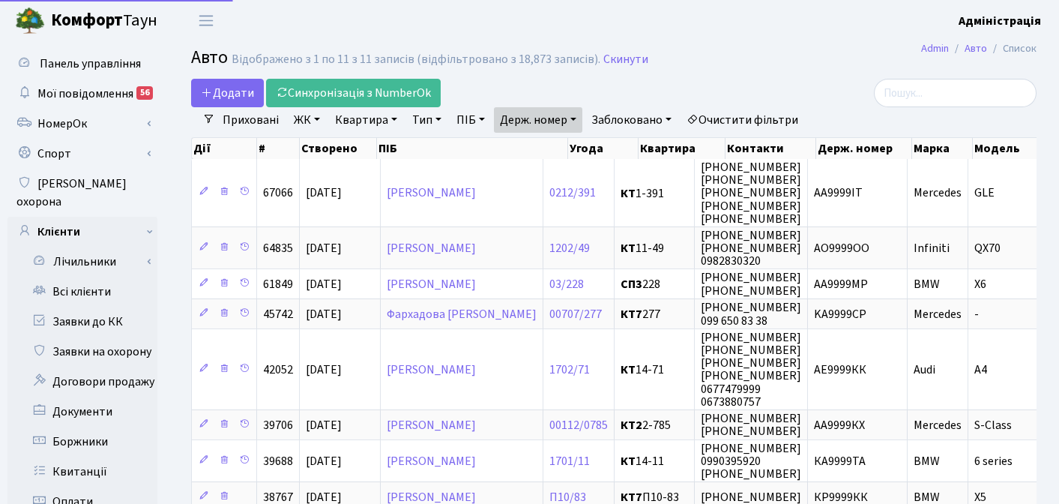
select select "25"
